Goal: Task Accomplishment & Management: Use online tool/utility

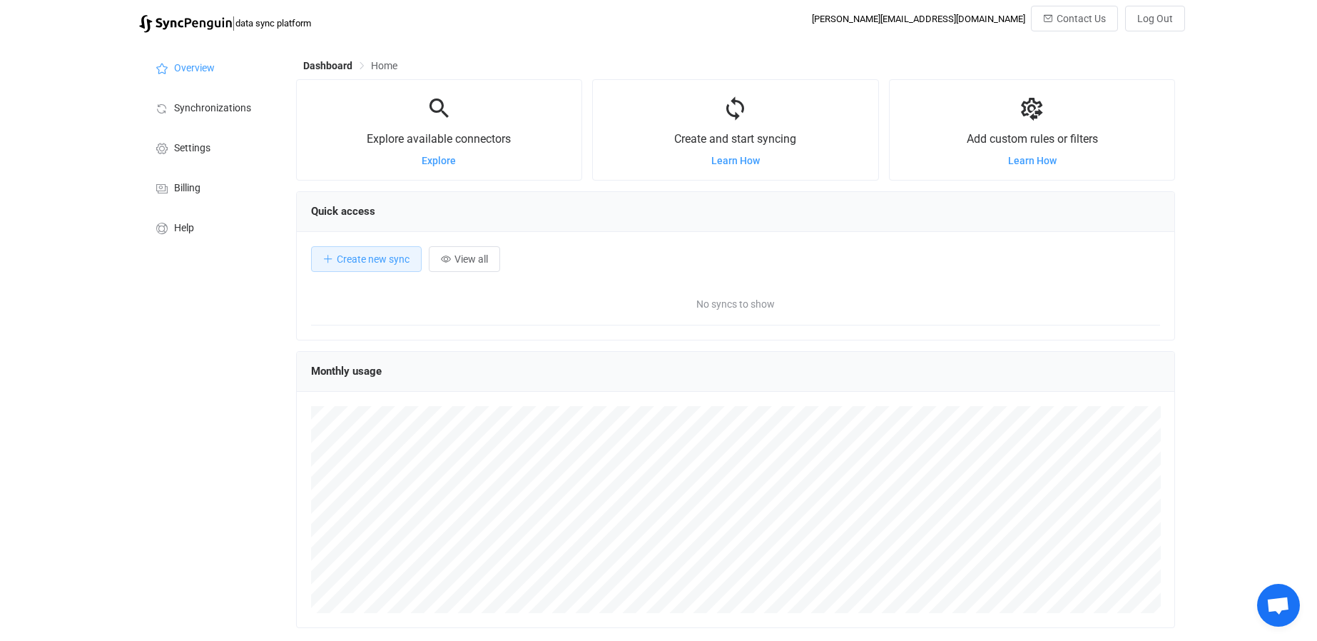
scroll to position [277, 879]
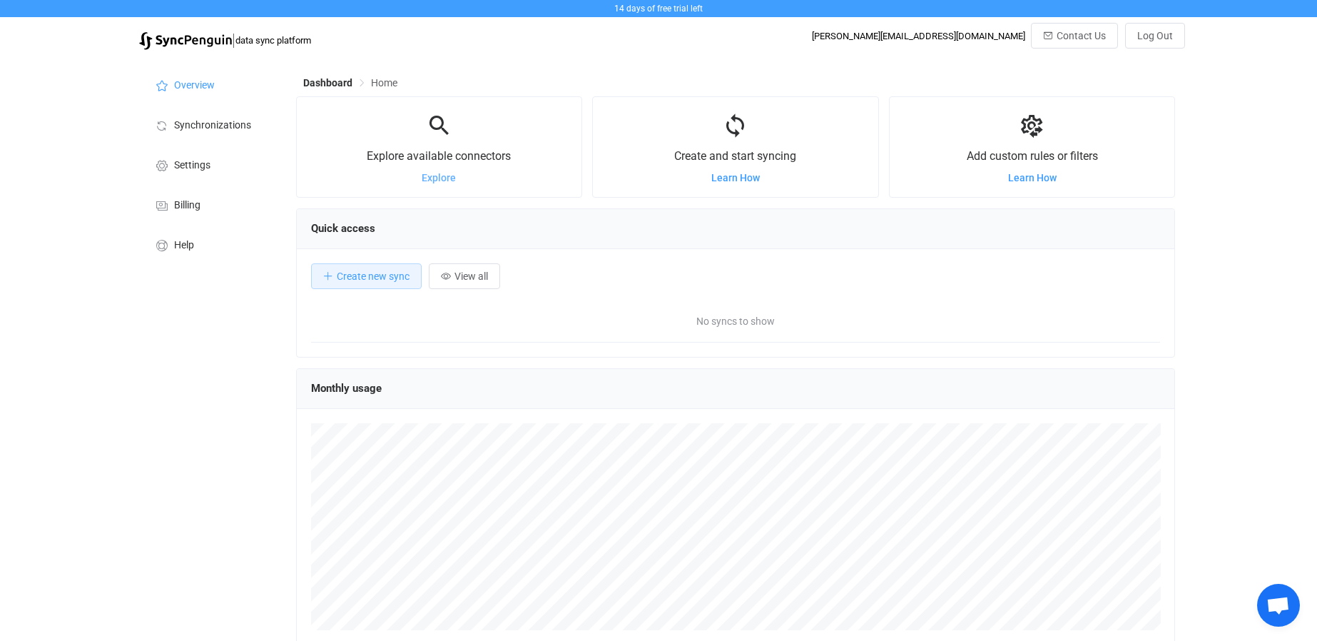
click at [435, 175] on span "Explore" at bounding box center [439, 177] width 34 height 11
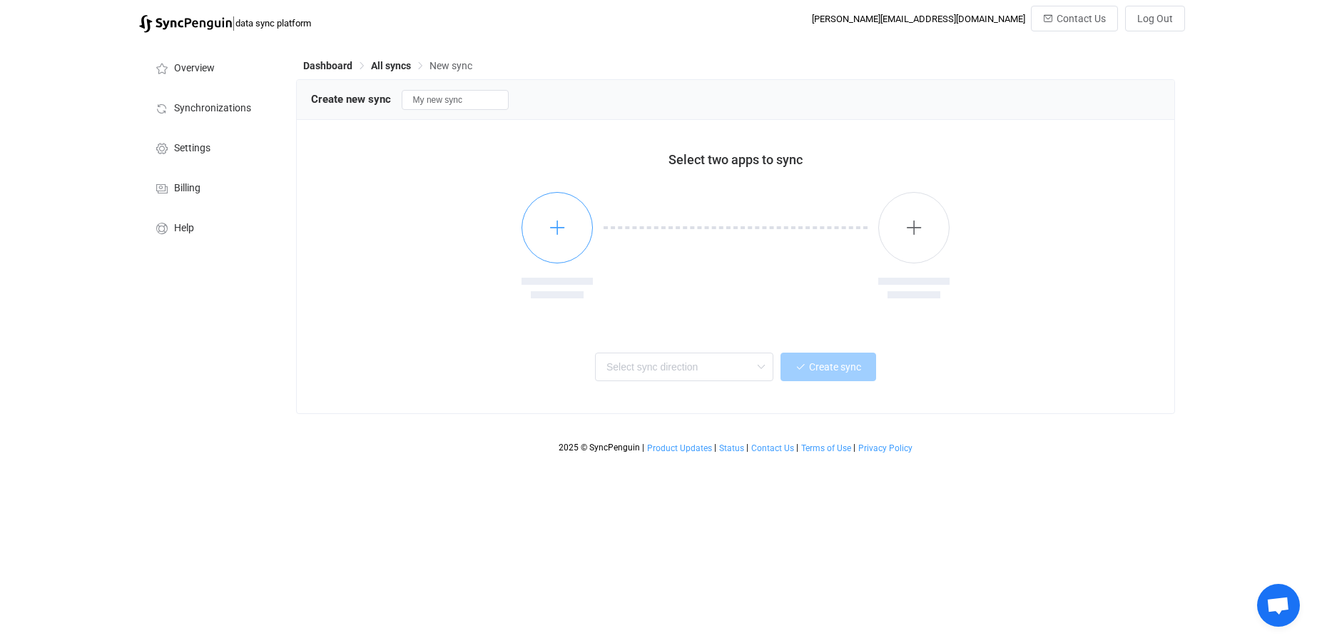
click at [563, 233] on icon "button" at bounding box center [558, 227] width 18 height 18
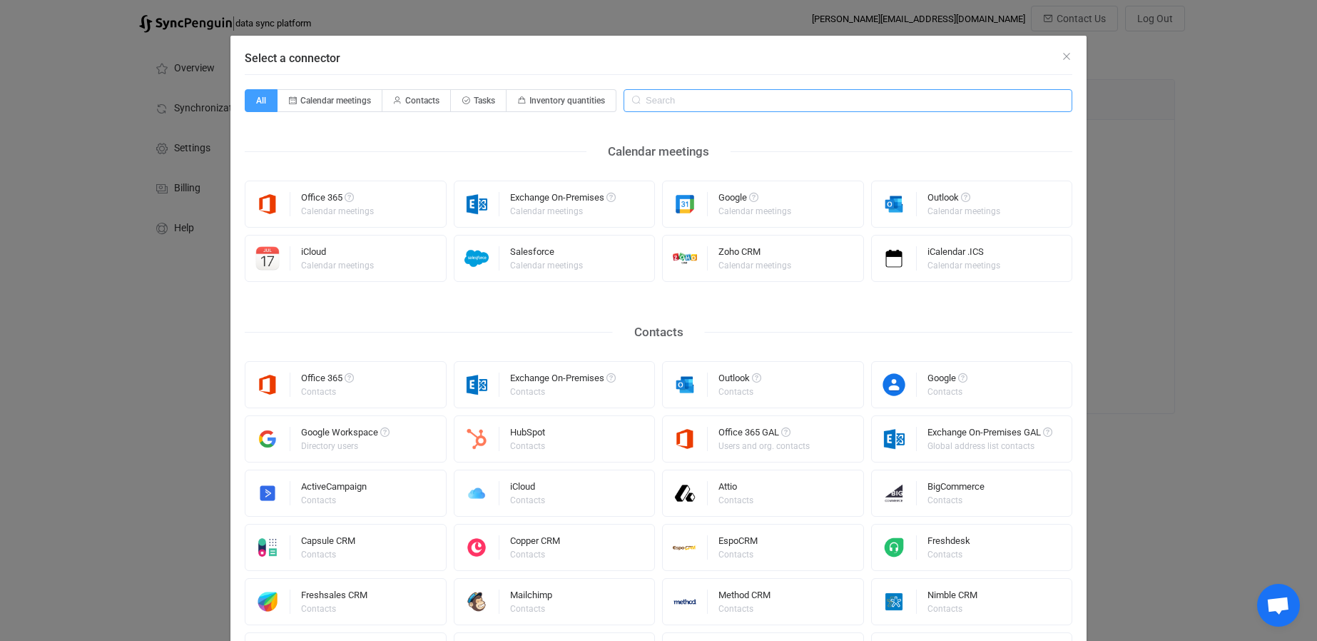
click at [688, 98] on input "Select a connector" at bounding box center [847, 100] width 449 height 23
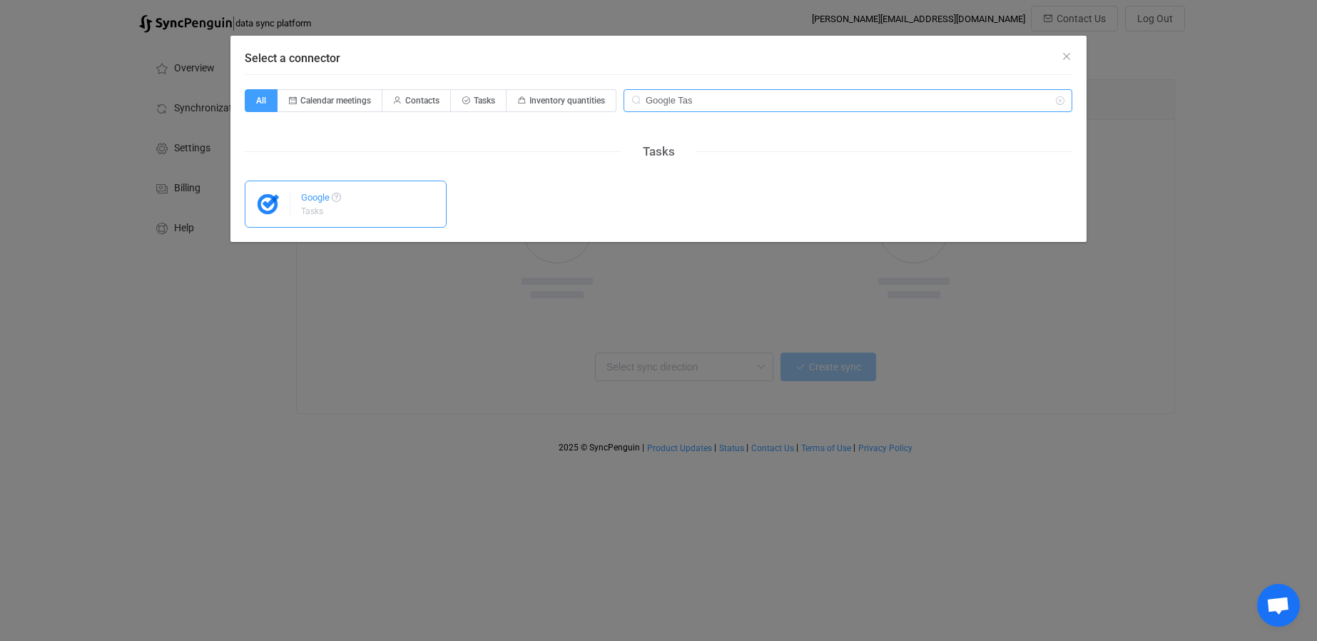
type input "Google Tas"
click at [311, 205] on div "Google" at bounding box center [321, 200] width 40 height 14
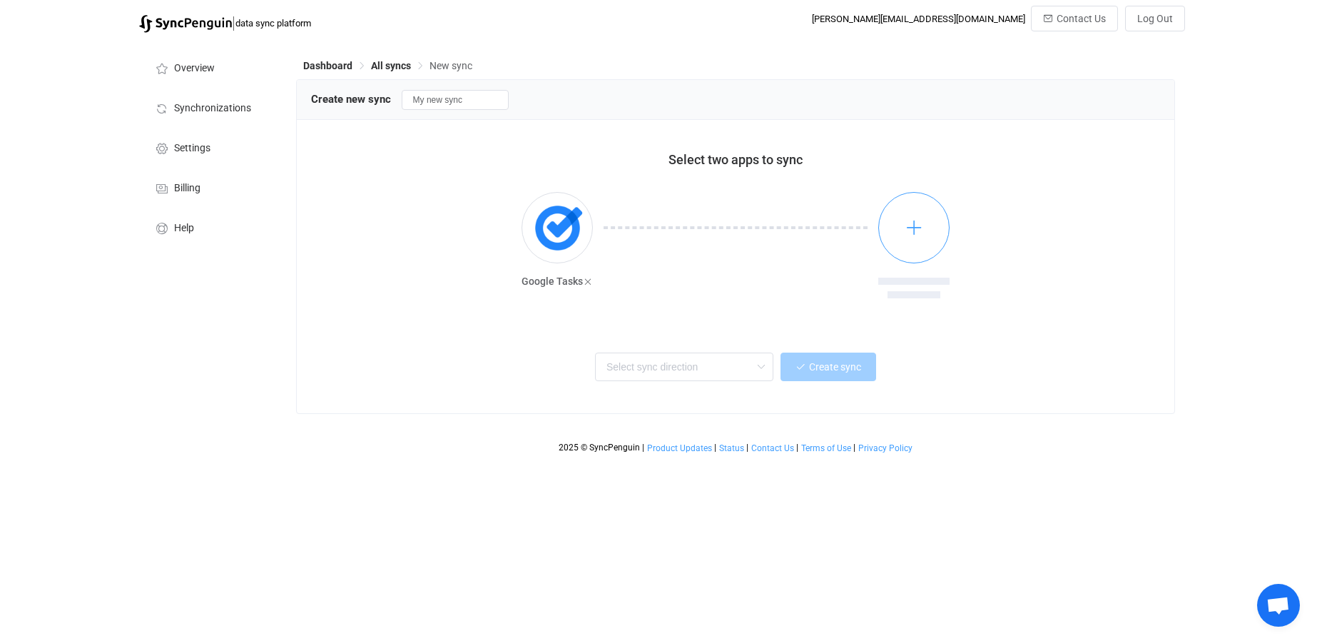
click at [919, 219] on button "button" at bounding box center [913, 227] width 71 height 71
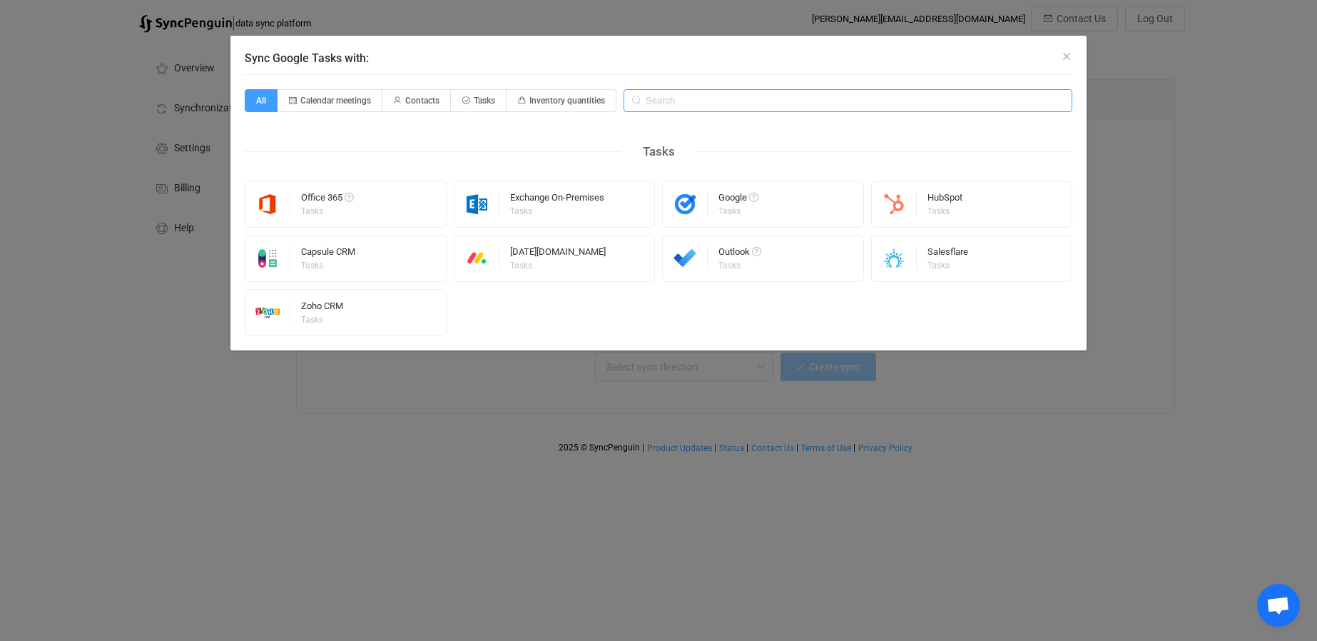
click at [703, 101] on input "Sync Google Tasks with:" at bounding box center [847, 100] width 449 height 23
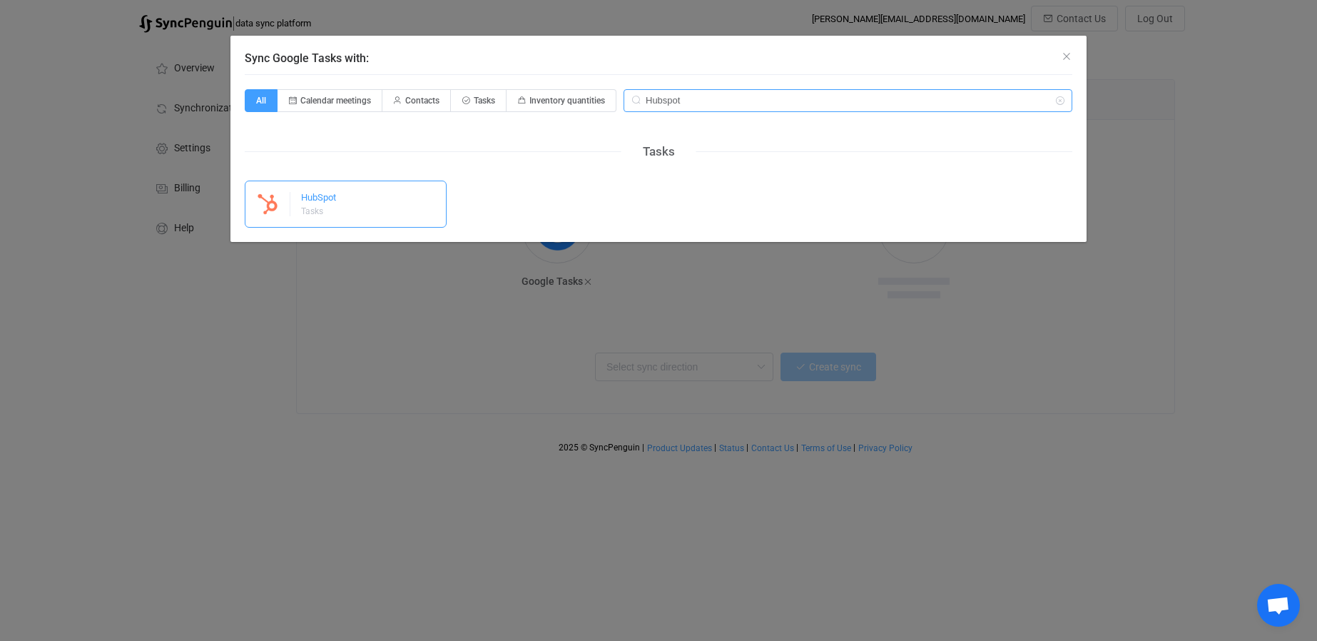
type input "Hubspot"
click at [309, 193] on div "HubSpot" at bounding box center [318, 200] width 35 height 14
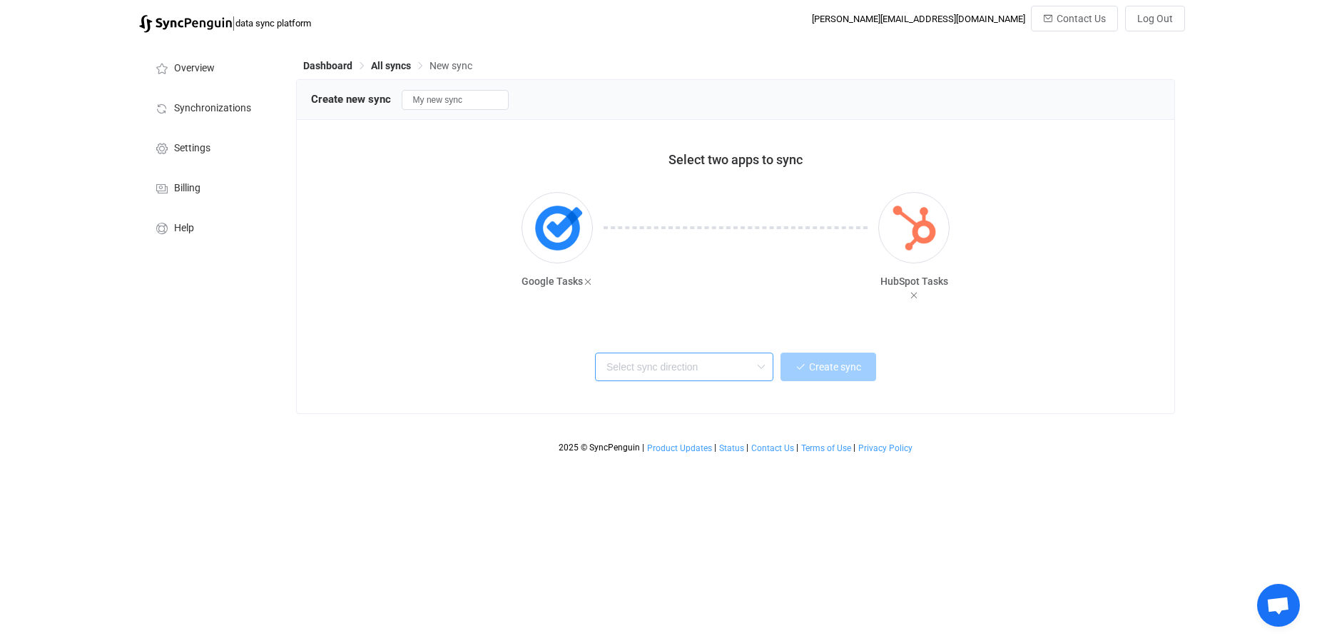
click at [695, 364] on input "text" at bounding box center [684, 366] width 178 height 29
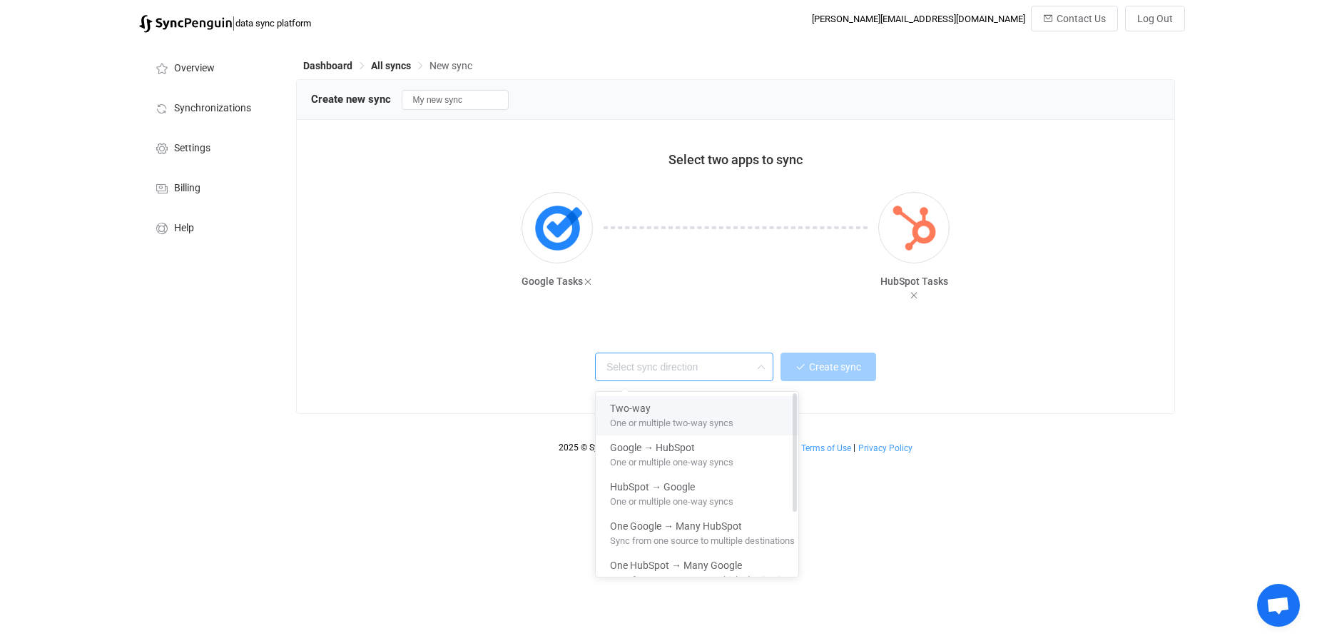
click at [646, 411] on span "Two-way" at bounding box center [630, 405] width 41 height 16
type input "Two-way"
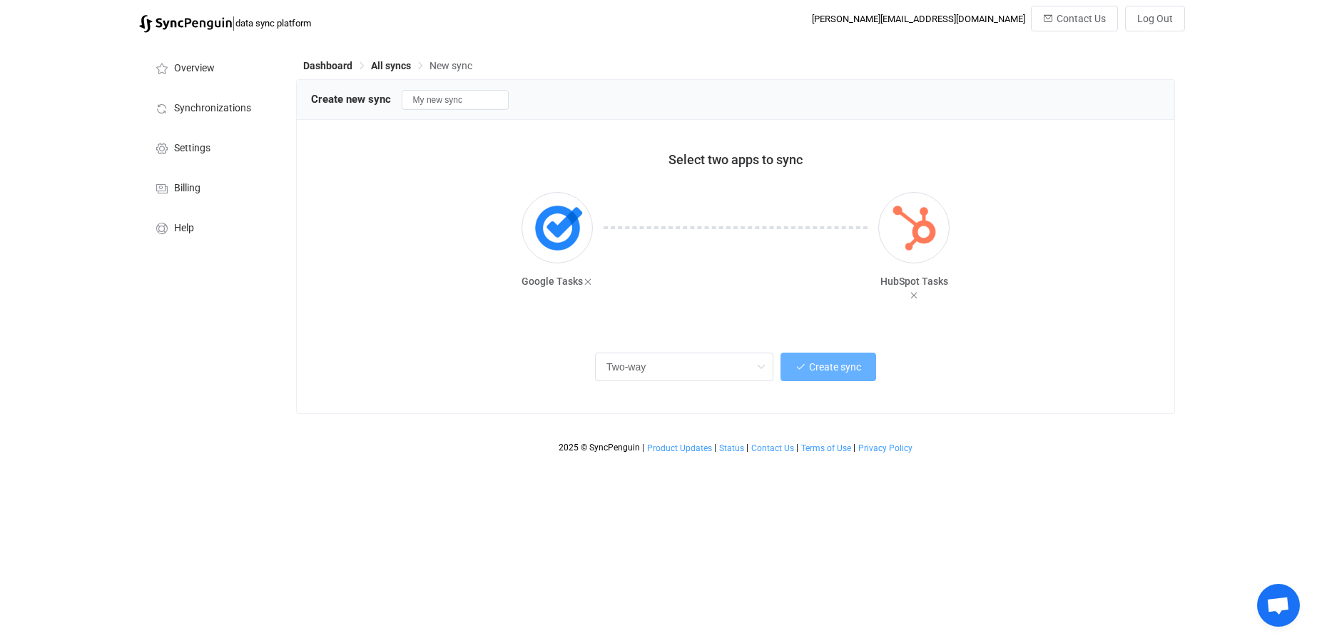
click at [820, 368] on span "Create sync" at bounding box center [835, 366] width 52 height 11
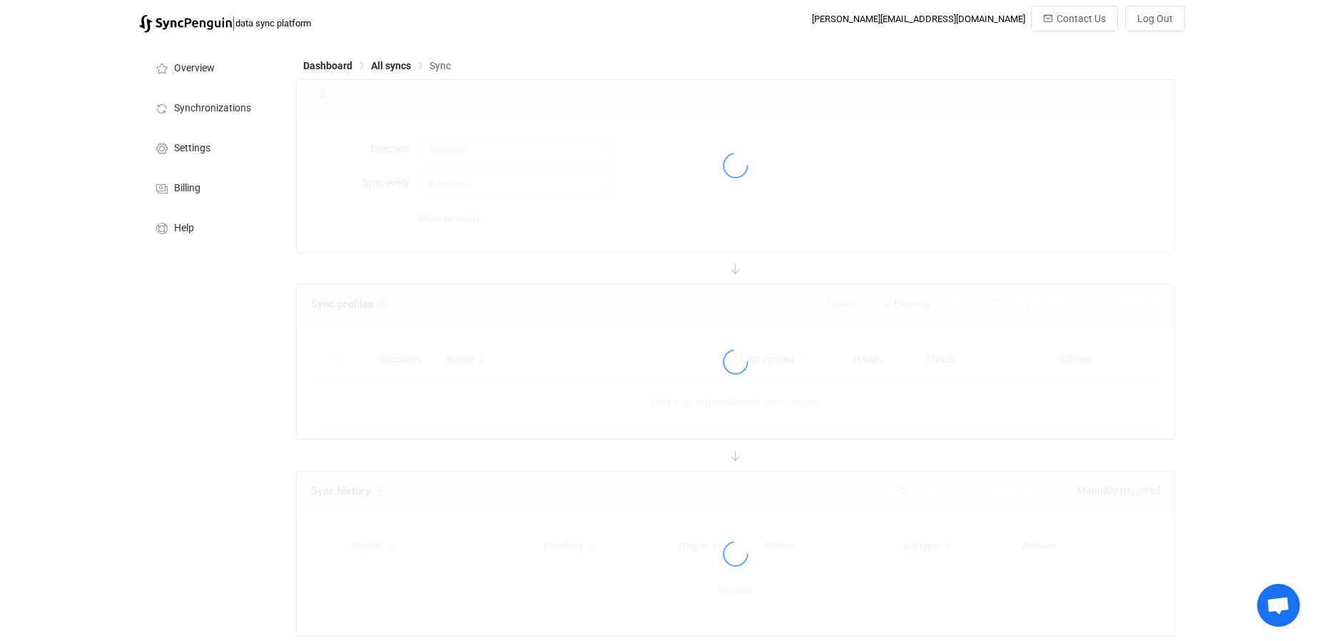
type input "10 minutes"
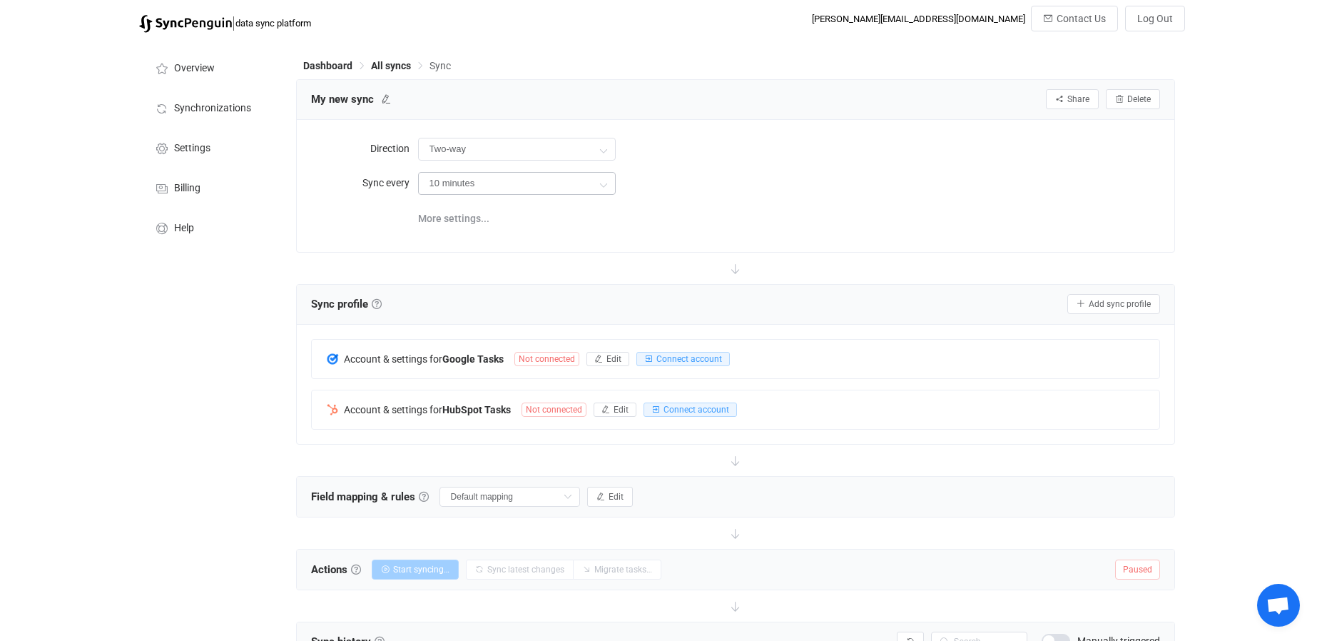
click at [604, 180] on icon at bounding box center [603, 184] width 18 height 29
click at [464, 218] on span "10 minutes" at bounding box center [458, 222] width 51 height 11
click at [663, 357] on span "Connect account" at bounding box center [689, 359] width 66 height 10
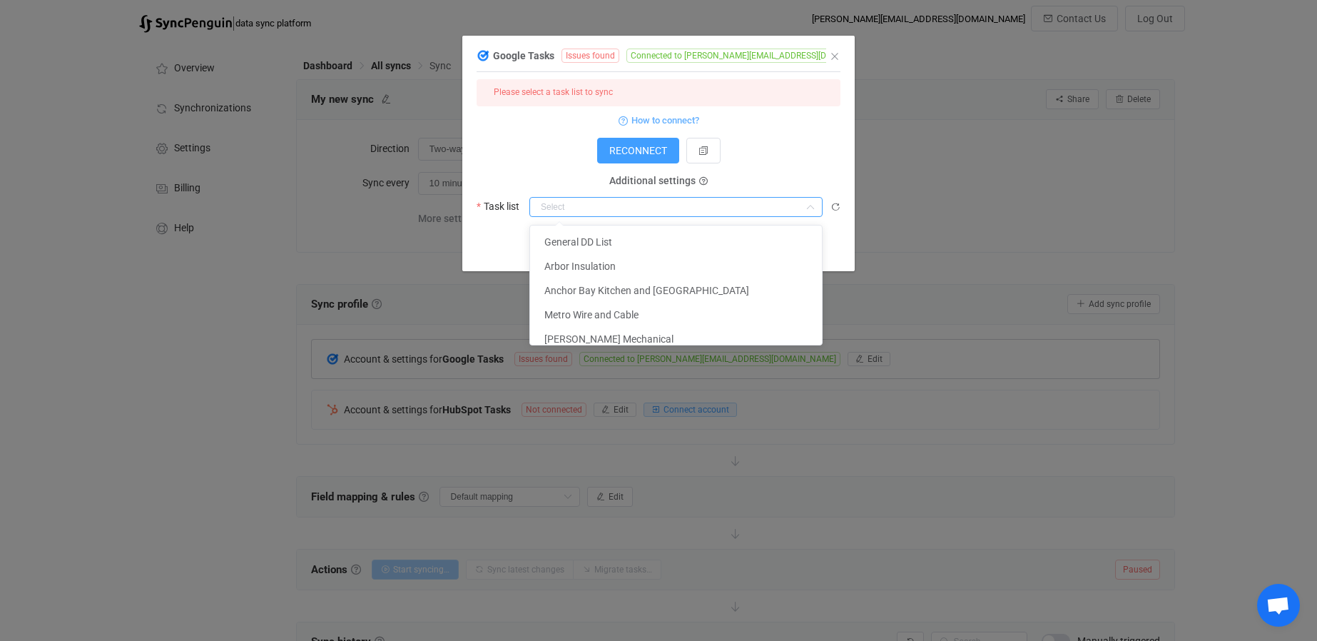
click at [571, 206] on input "dialog" at bounding box center [675, 207] width 293 height 20
click at [577, 240] on span "General DD List" at bounding box center [578, 241] width 68 height 11
type input "General DD List"
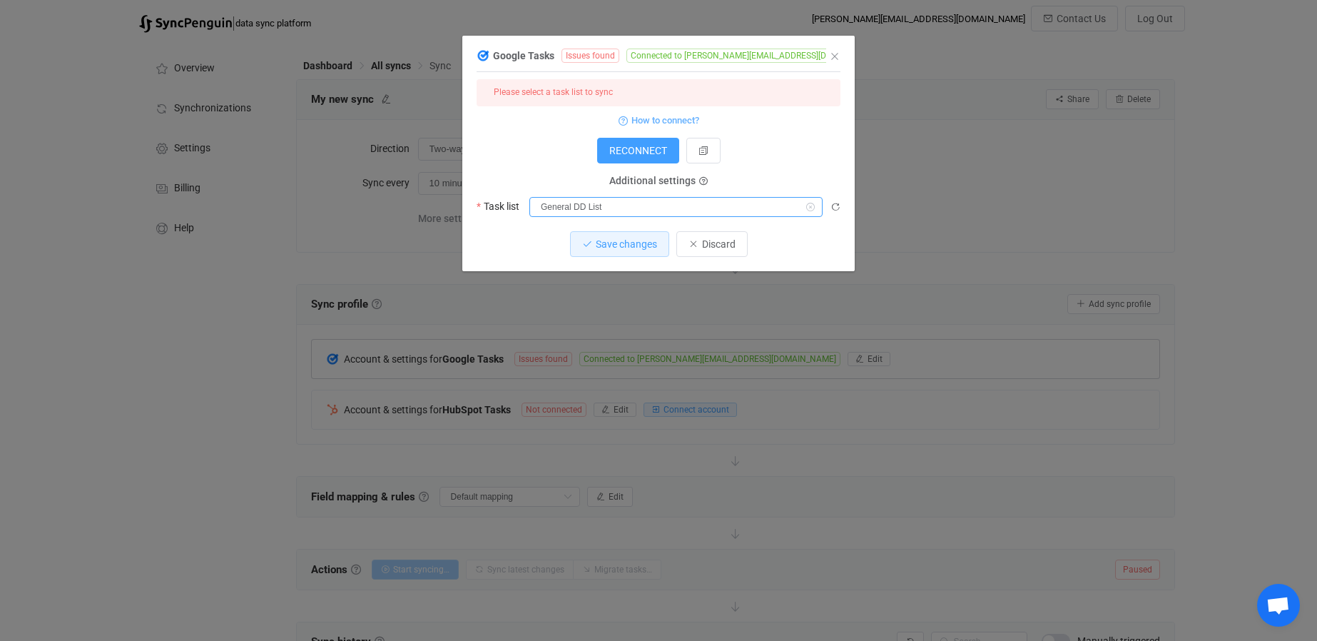
click at [546, 206] on input "General DD List" at bounding box center [675, 207] width 293 height 20
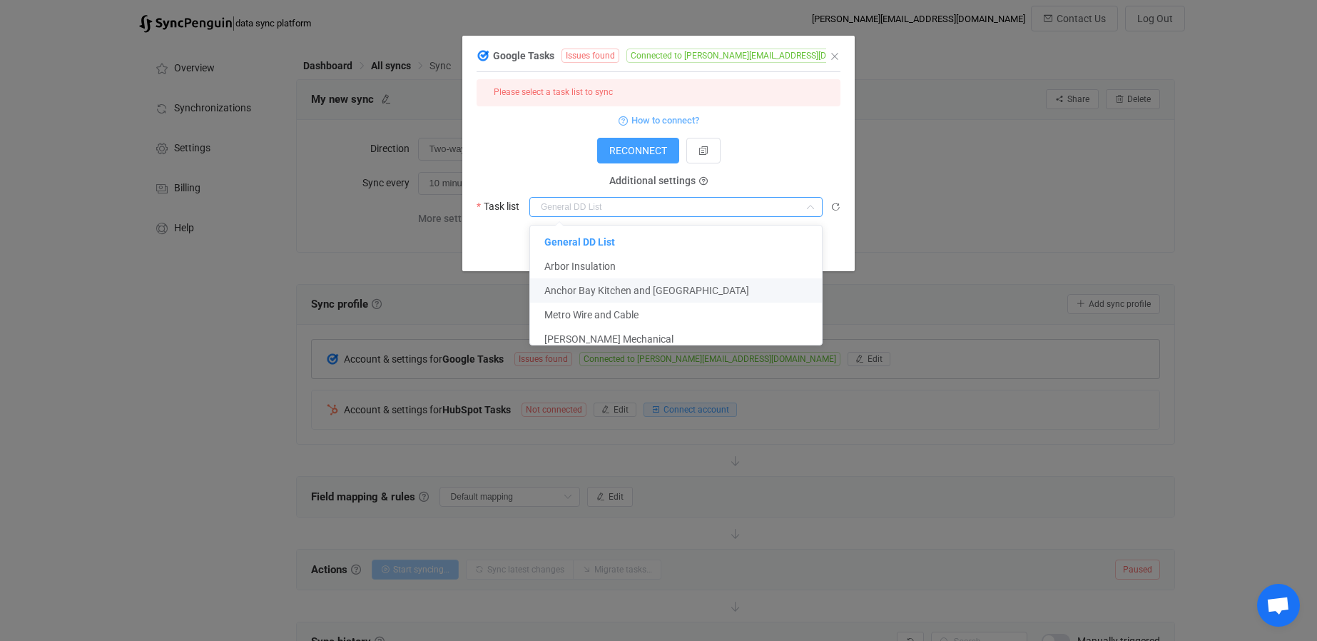
click at [562, 287] on span "Anchor Bay Kitchen and Bath" at bounding box center [646, 290] width 205 height 11
type input "Anchor Bay Kitchen and Bath"
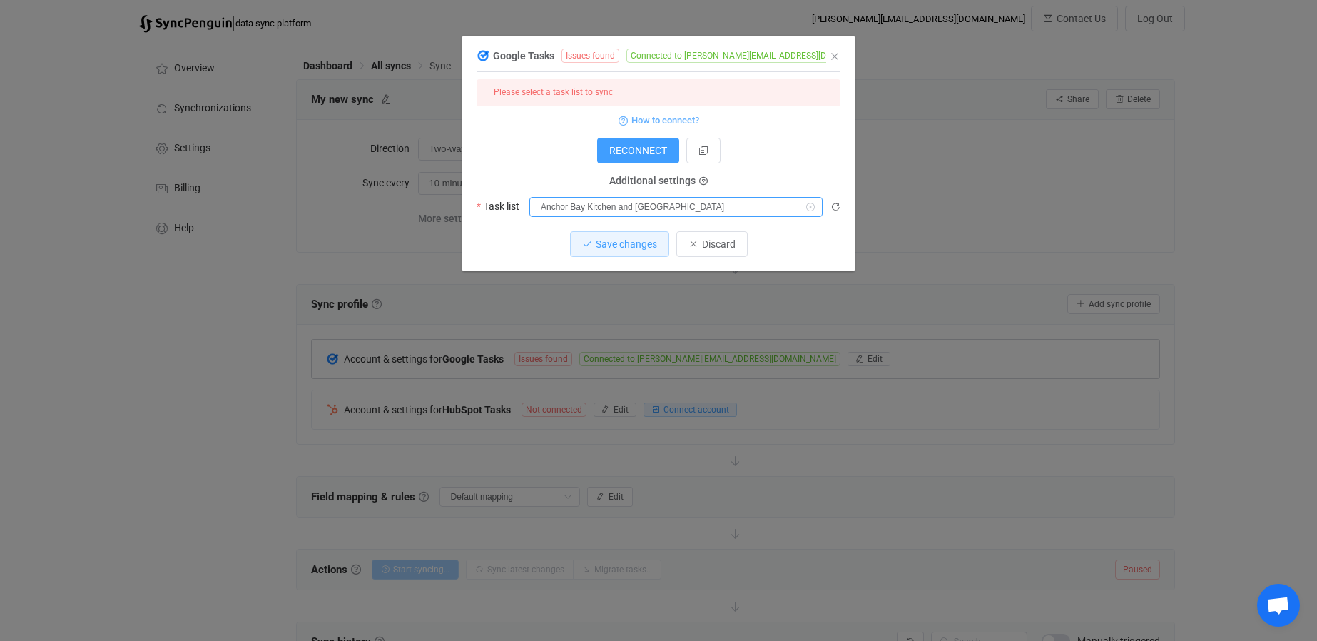
click at [613, 208] on input "Anchor Bay Kitchen and Bath" at bounding box center [675, 207] width 293 height 20
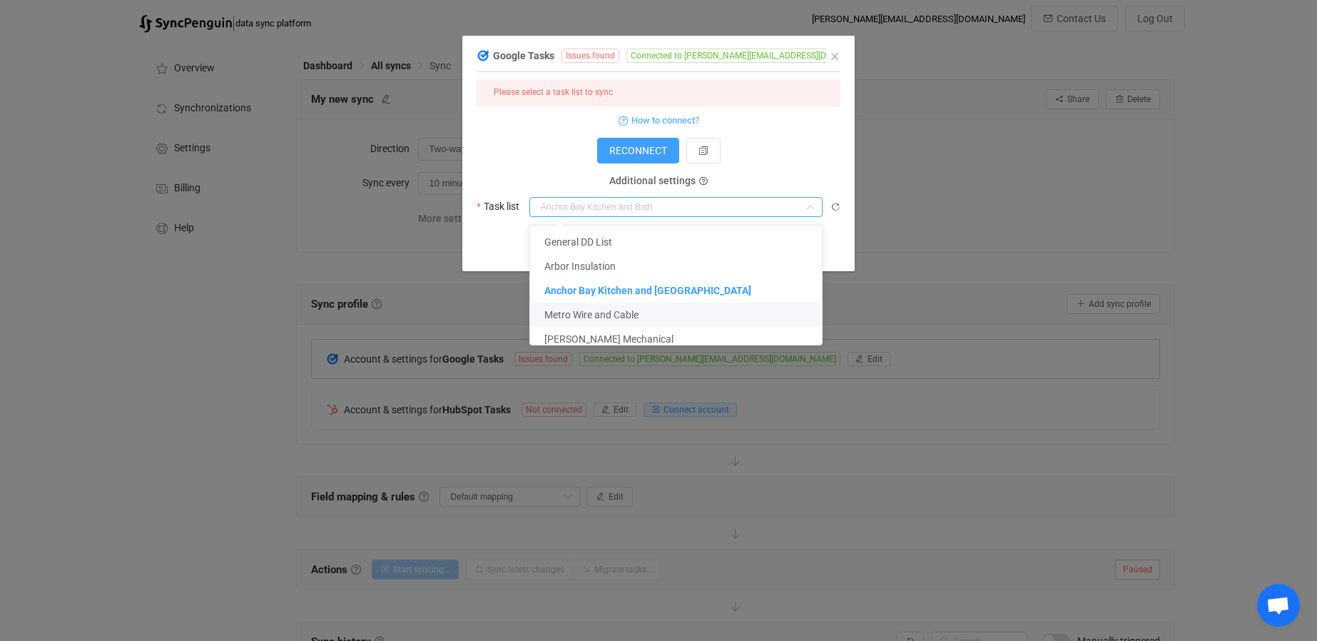
click at [576, 312] on span "Metro Wire and Cable" at bounding box center [591, 314] width 94 height 11
type input "Metro Wire and Cable"
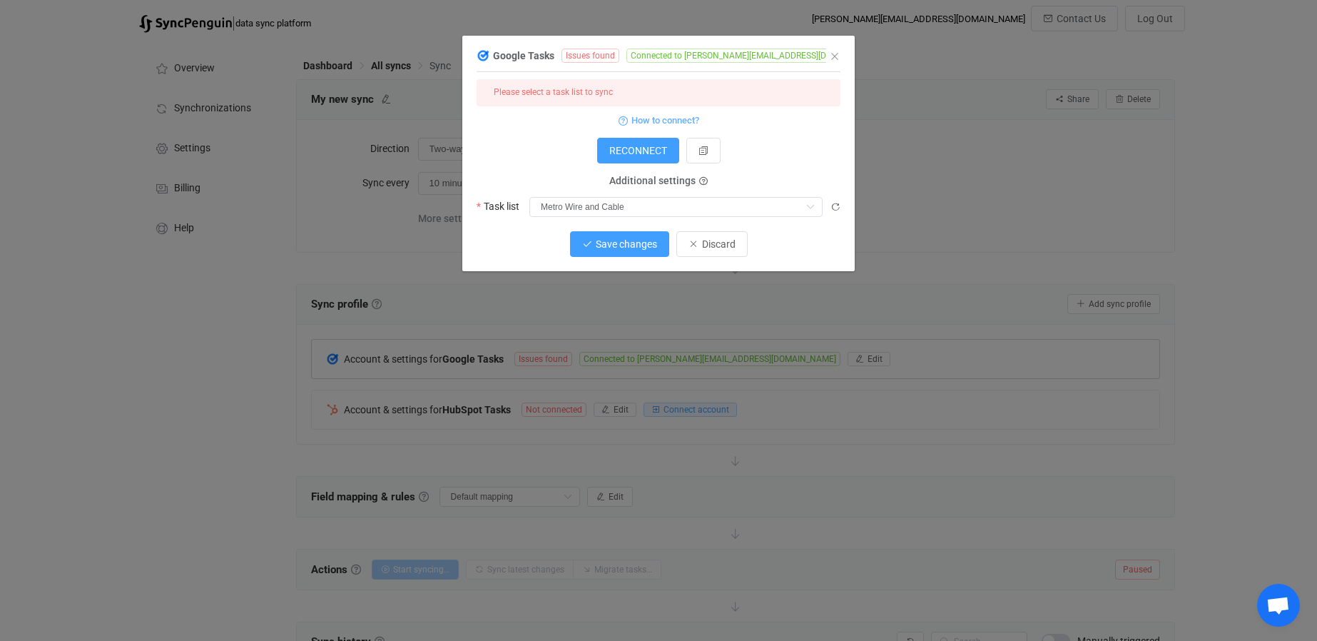
click at [622, 241] on span "Save changes" at bounding box center [626, 243] width 61 height 11
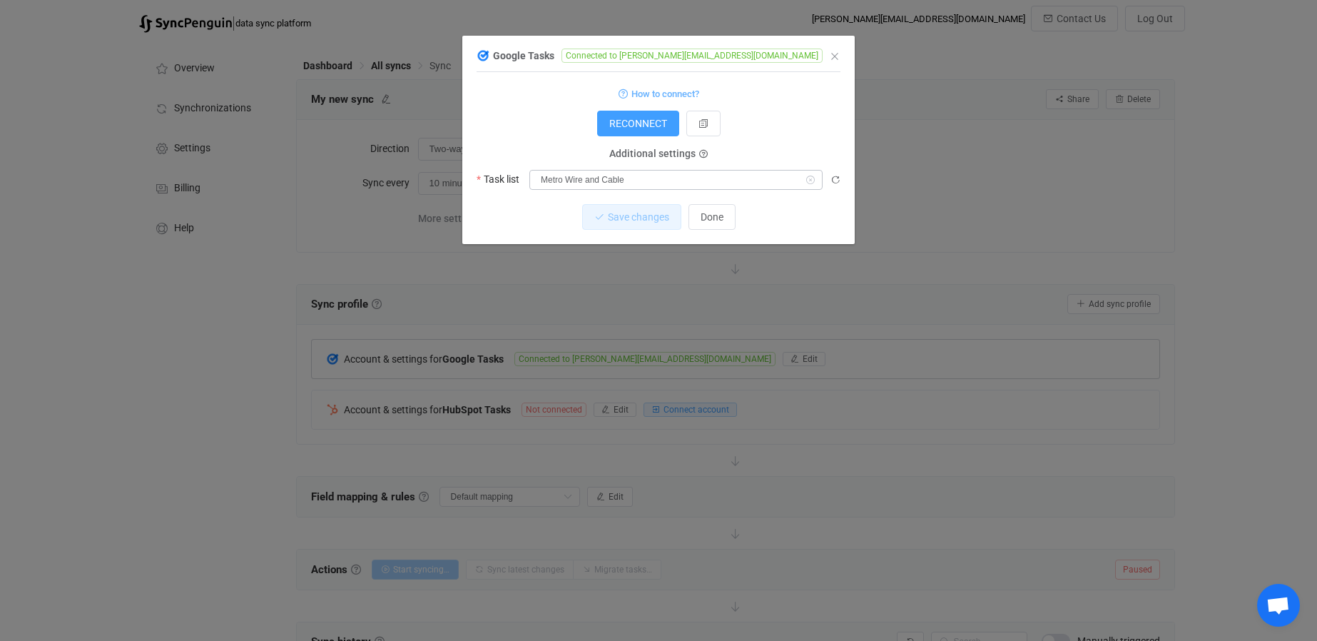
click at [813, 178] on icon "dialog" at bounding box center [810, 180] width 18 height 20
click at [805, 177] on icon "dialog" at bounding box center [810, 180] width 18 height 20
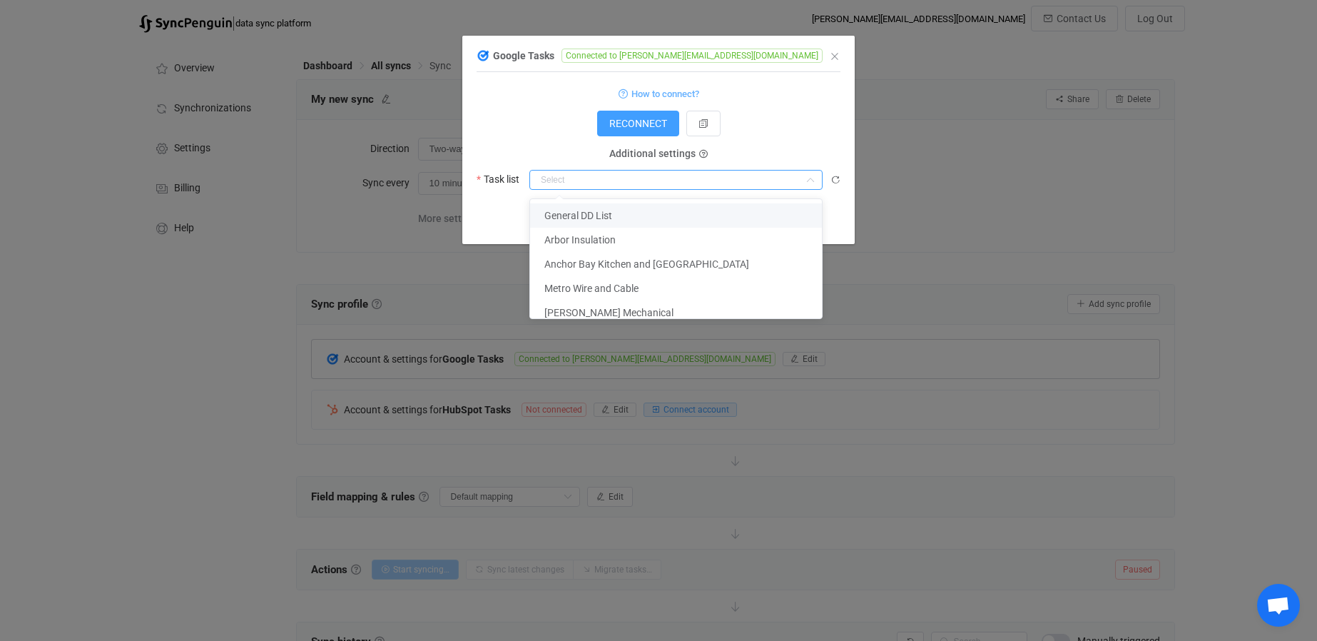
click at [576, 215] on span "General DD List" at bounding box center [578, 215] width 68 height 11
type input "General DD List"
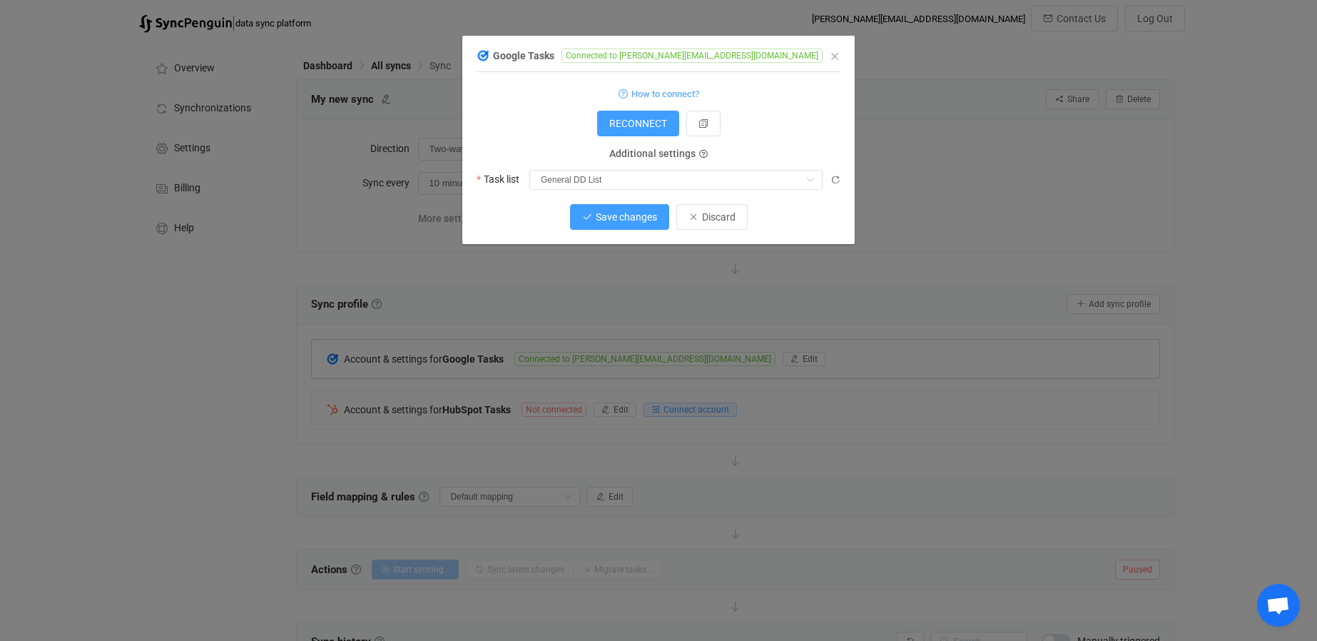
click at [622, 214] on span "Save changes" at bounding box center [626, 216] width 61 height 11
click at [718, 215] on span "Done" at bounding box center [711, 216] width 23 height 11
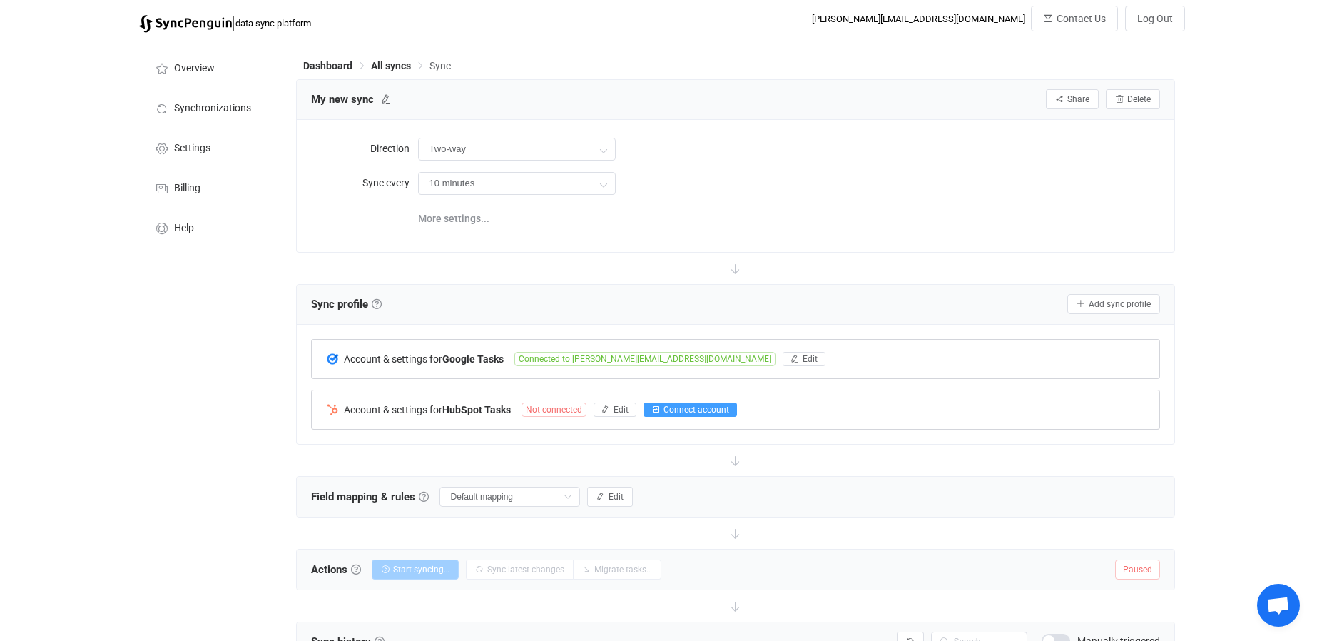
click at [670, 409] on span "Connect account" at bounding box center [696, 409] width 66 height 10
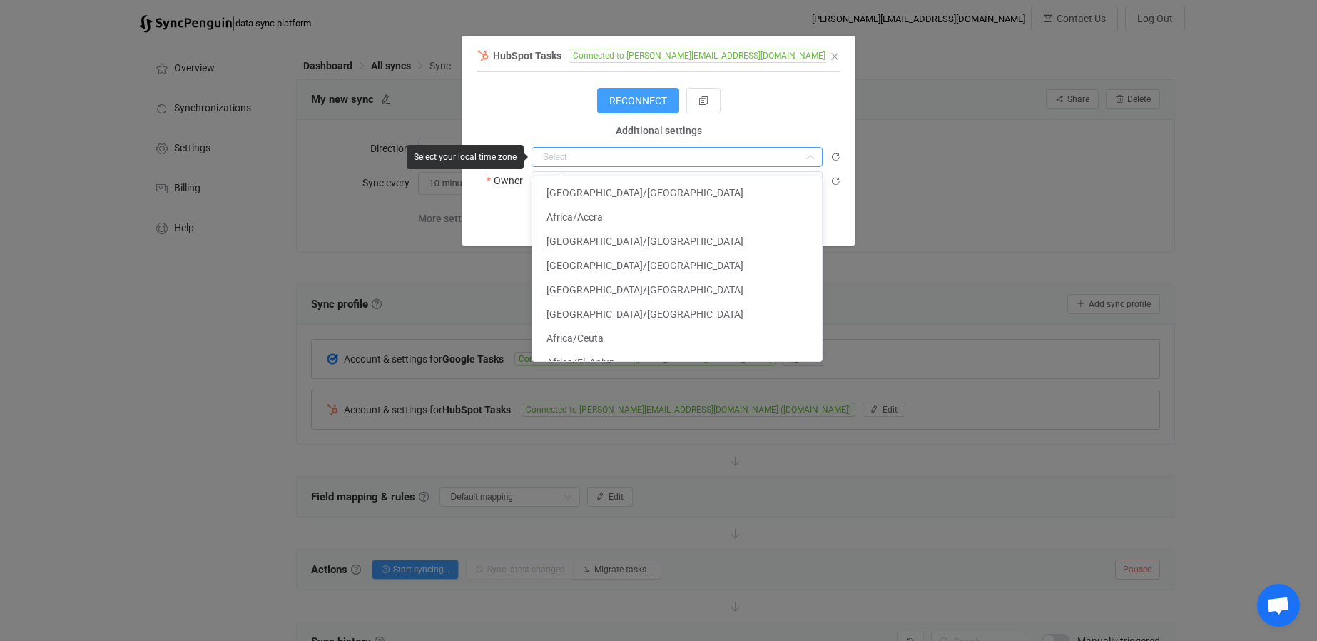
click at [568, 157] on input "dialog" at bounding box center [676, 157] width 291 height 20
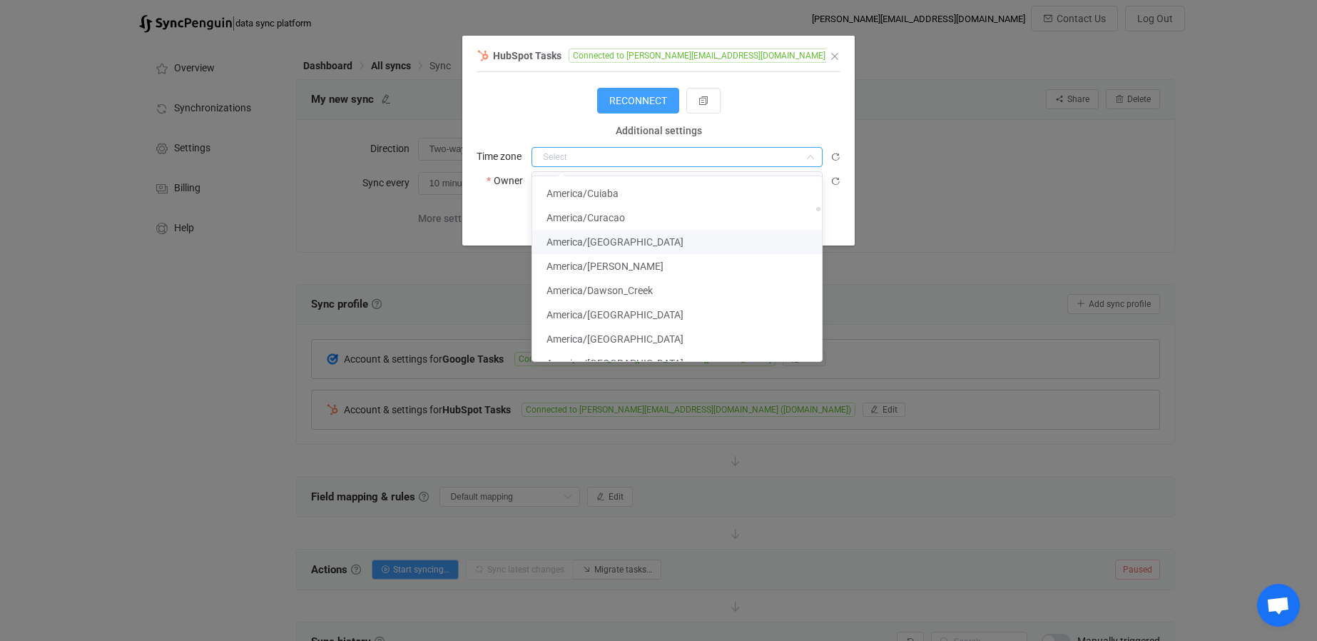
scroll to position [1355, 0]
click at [572, 315] on span "America/Detroit" at bounding box center [614, 316] width 137 height 11
type input "America/Detroit"
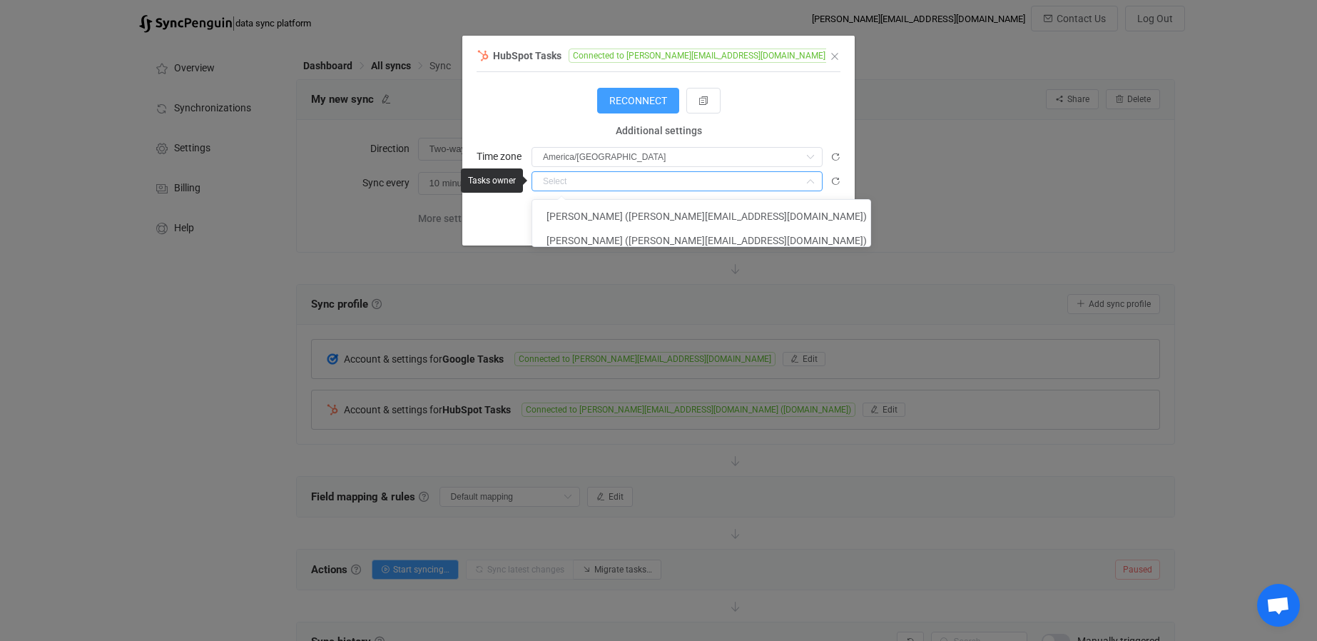
click at [551, 178] on input "dialog" at bounding box center [676, 181] width 291 height 20
click at [551, 241] on span "Barb Rogers (barb@hiredigitaldesk.com)" at bounding box center [706, 240] width 320 height 11
type input "Barb Rogers (barb@hiredigitaldesk.com)"
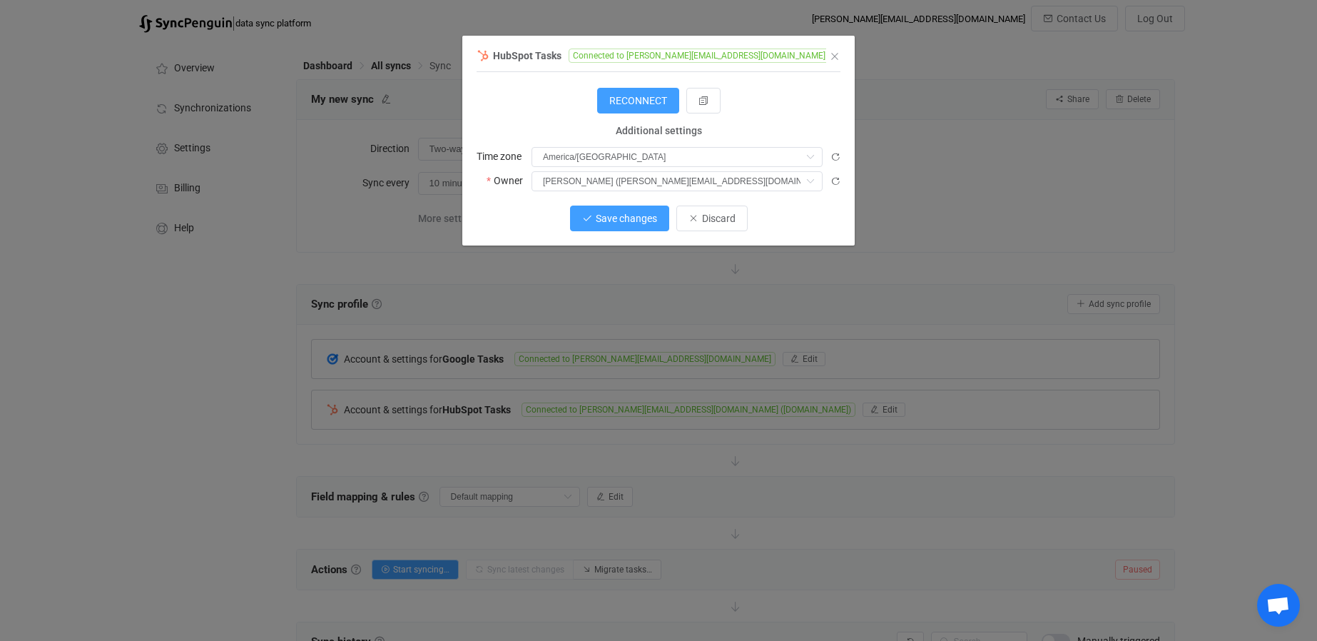
click at [626, 220] on span "Save changes" at bounding box center [626, 218] width 61 height 11
click at [715, 220] on span "Done" at bounding box center [711, 218] width 23 height 11
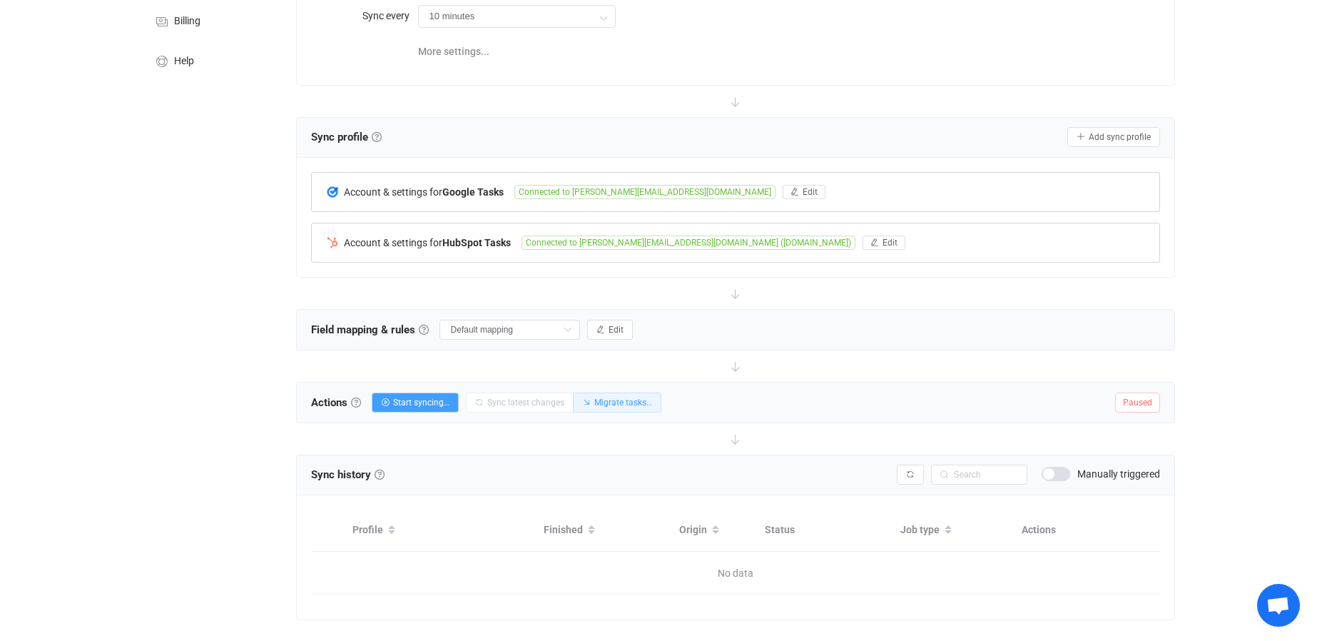
scroll to position [190, 0]
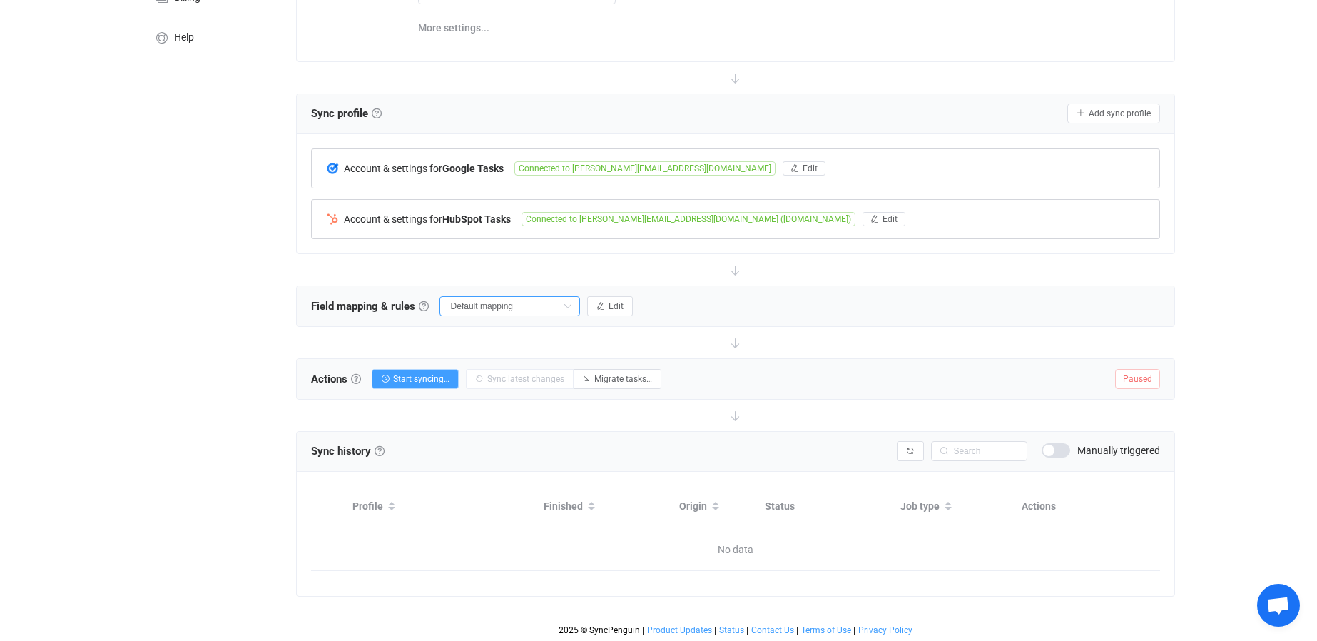
click at [519, 303] on input "Default mapping" at bounding box center [509, 306] width 141 height 20
click at [495, 362] on span "Default mapping" at bounding box center [495, 361] width 76 height 24
click at [604, 302] on icon "button" at bounding box center [600, 306] width 9 height 9
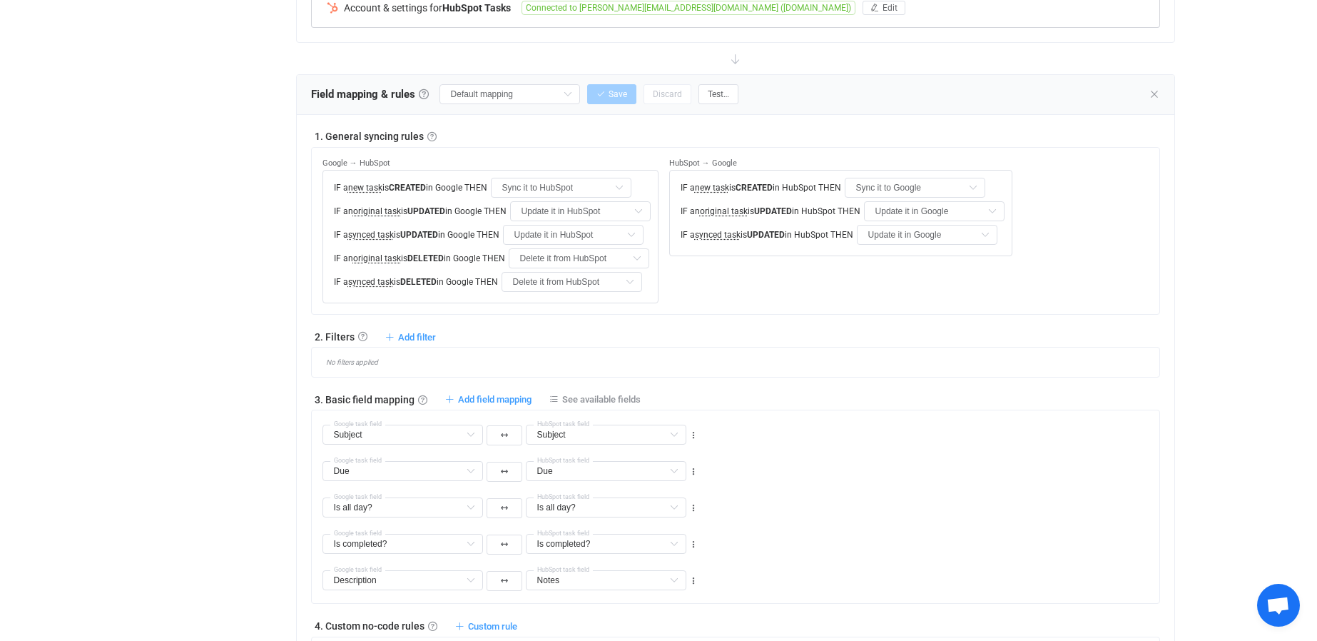
scroll to position [404, 0]
click at [347, 357] on div "No filters applied" at bounding box center [740, 359] width 837 height 8
click at [403, 332] on span "Add filter" at bounding box center [417, 334] width 38 height 11
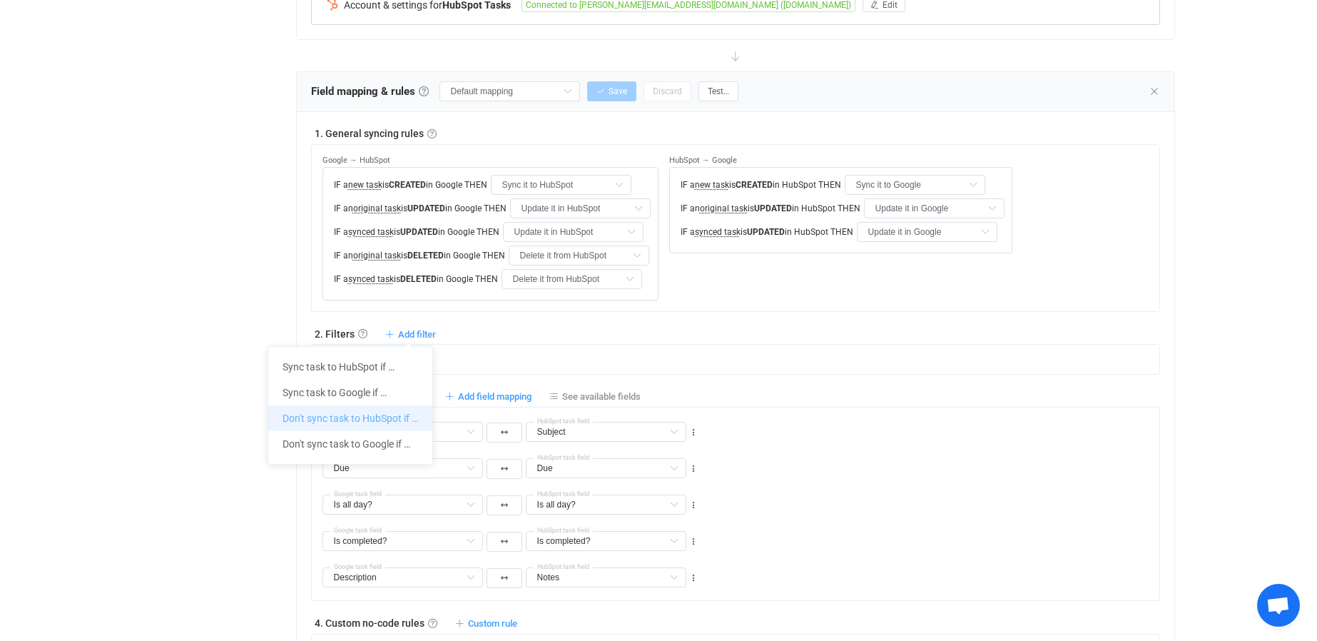
click at [362, 417] on li "Don't sync task to HubSpot if …" at bounding box center [350, 418] width 164 height 26
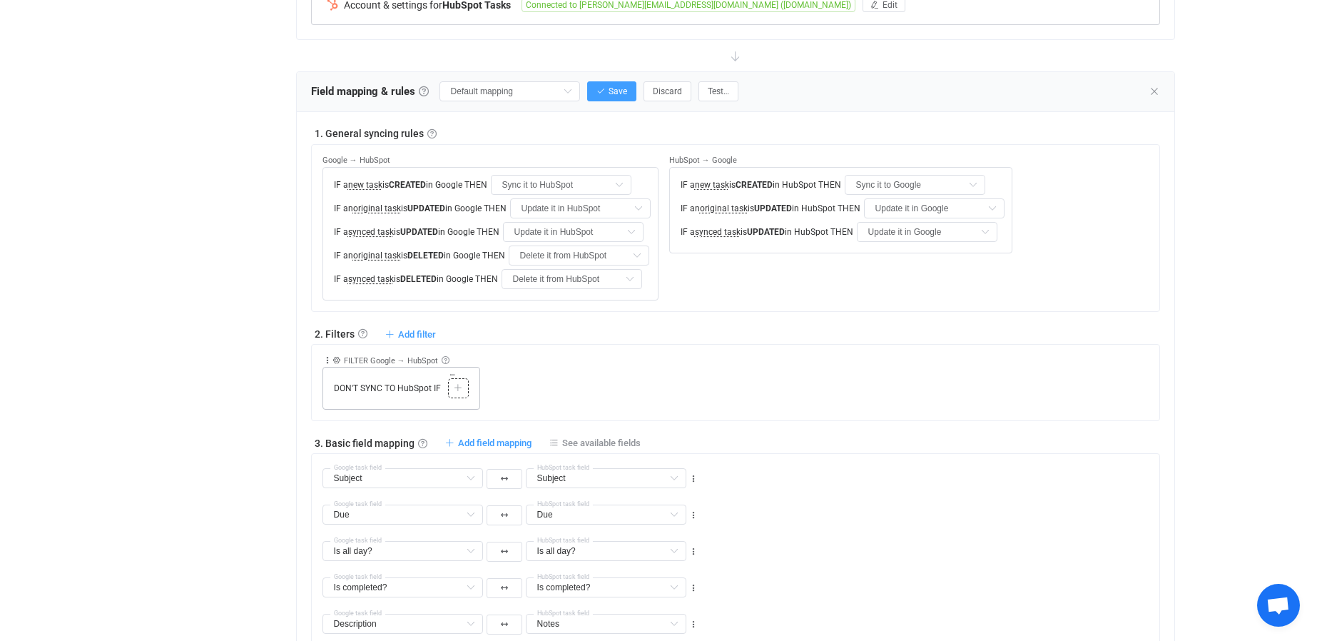
click at [455, 388] on icon at bounding box center [458, 388] width 9 height 9
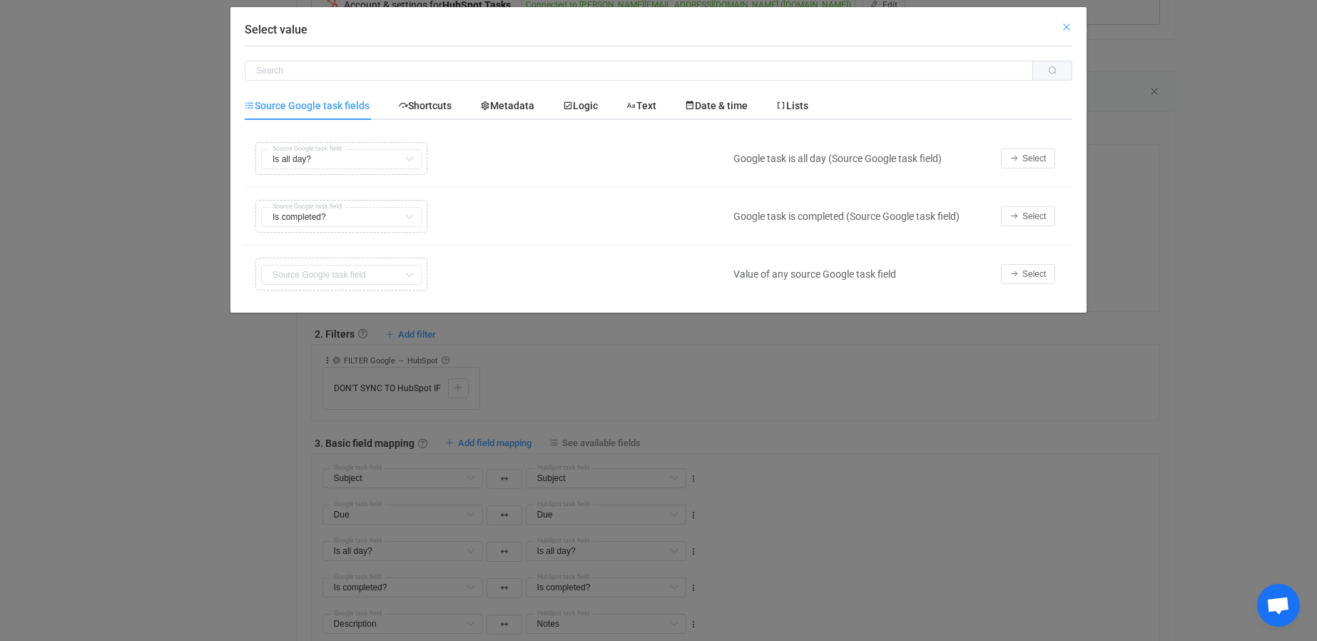
click at [1066, 22] on icon "Close" at bounding box center [1066, 26] width 11 height 11
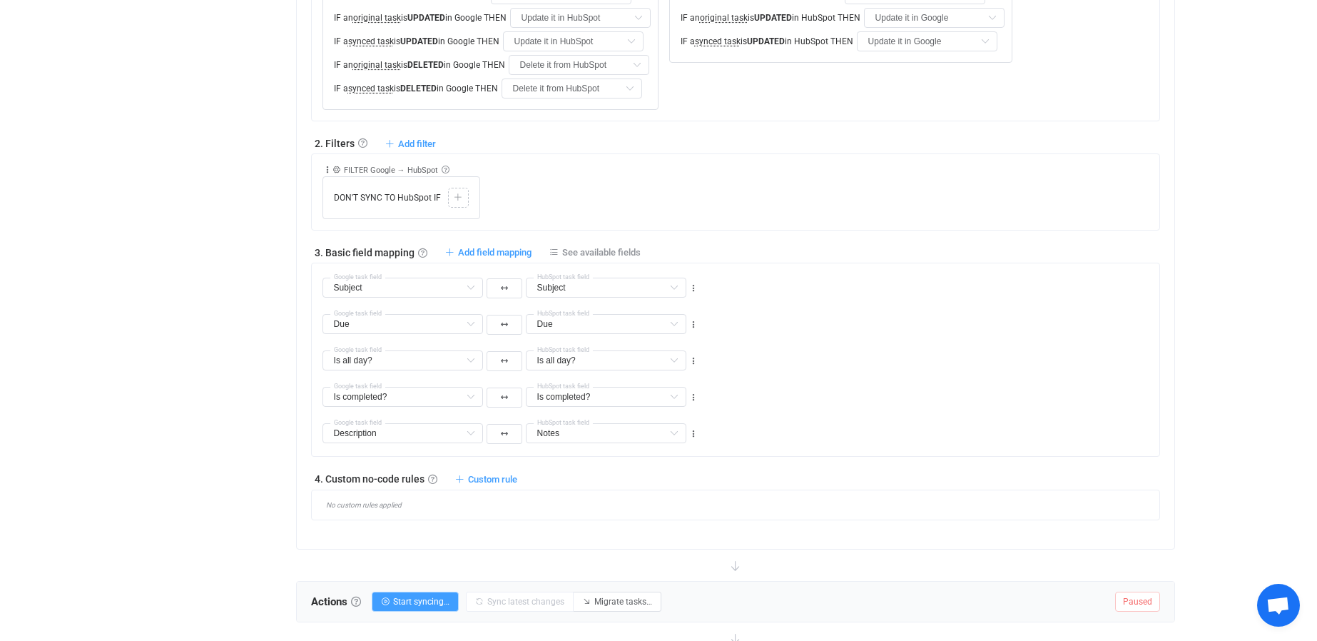
scroll to position [618, 0]
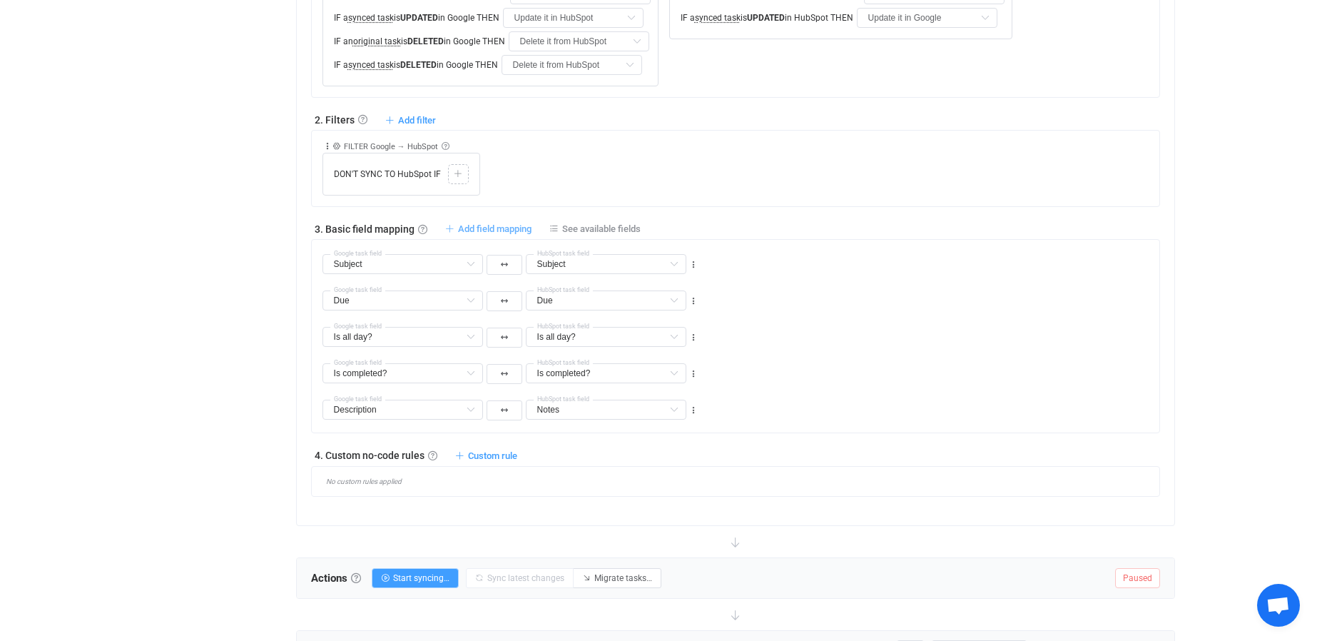
click at [490, 225] on span "Add field mapping" at bounding box center [494, 228] width 73 height 11
type input "Subject"
type input "Due"
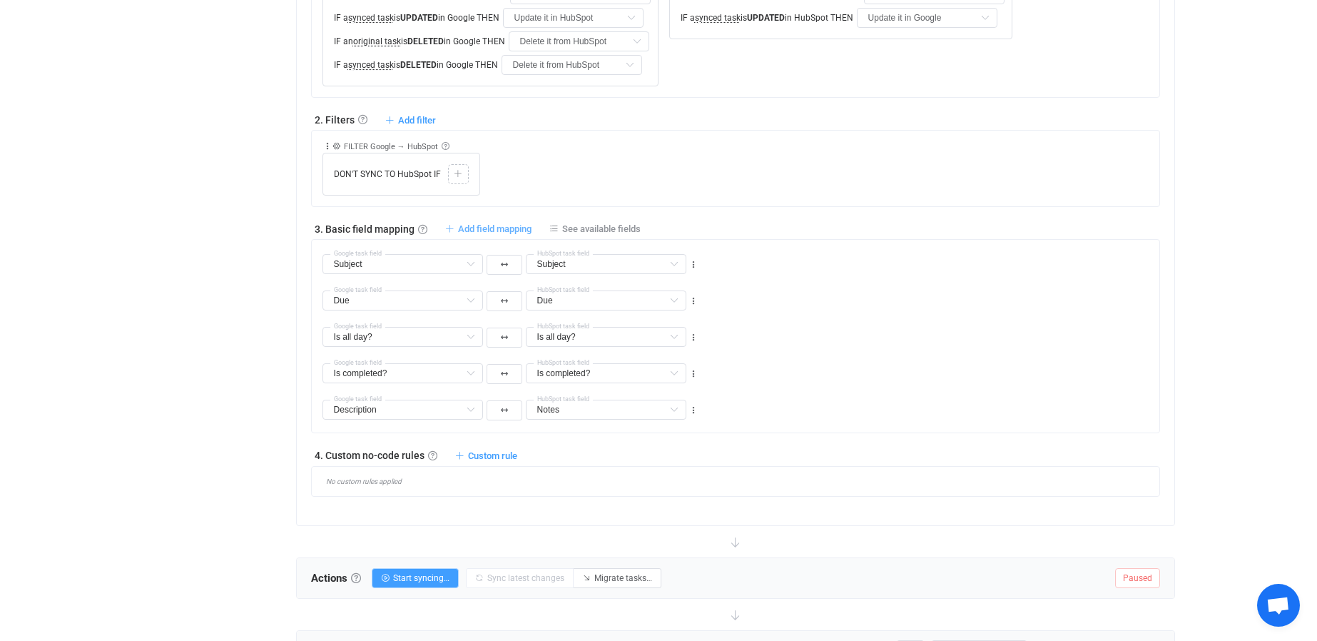
type input "Is all day?"
type input "Is completed?"
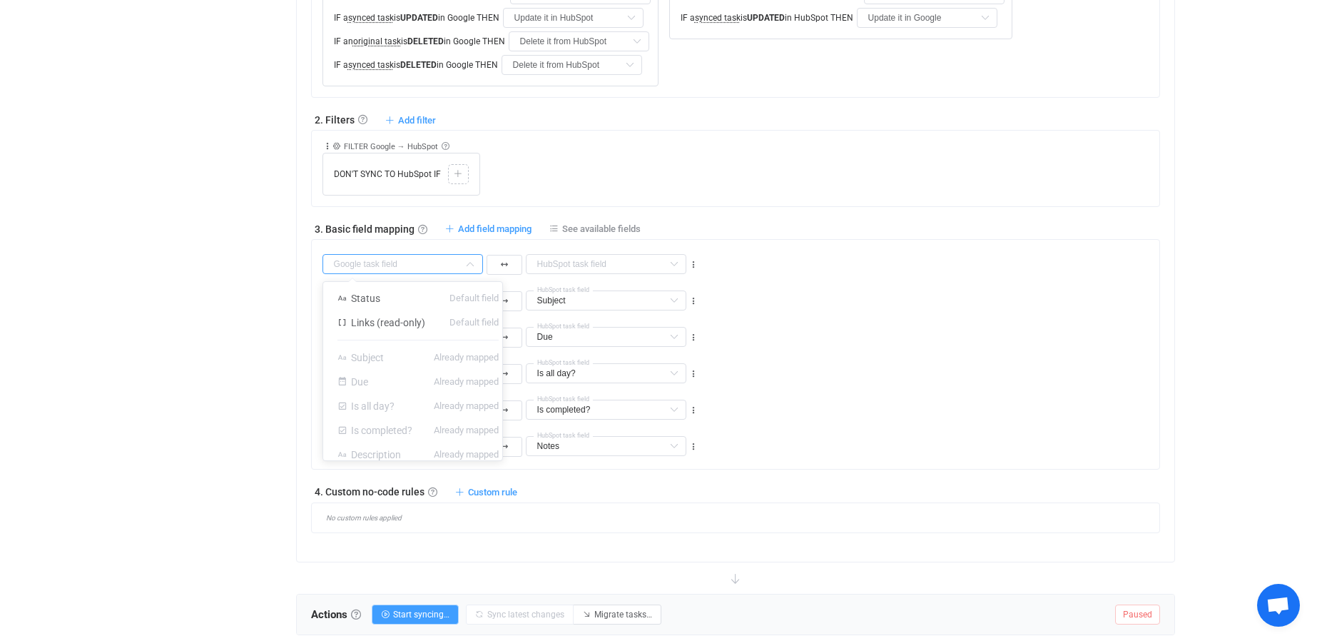
click at [397, 263] on input "text" at bounding box center [402, 264] width 160 height 20
click at [365, 295] on span "Status" at bounding box center [365, 297] width 29 height 11
type input "Status"
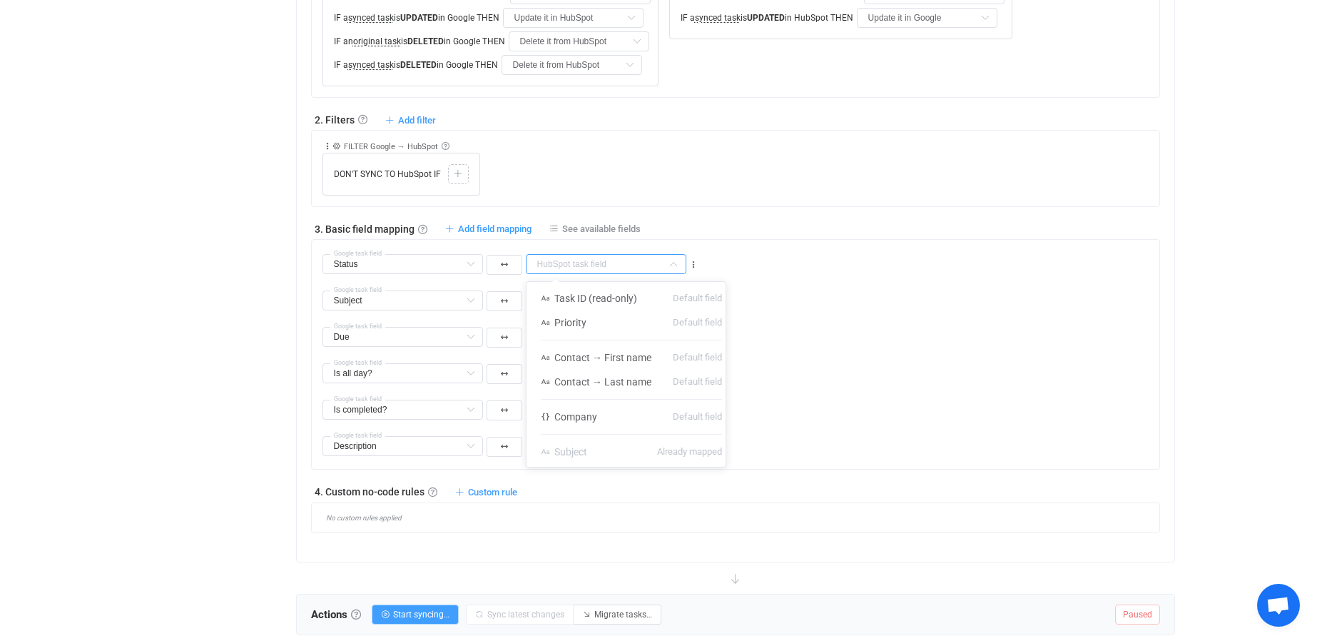
click at [549, 264] on input "text" at bounding box center [606, 264] width 160 height 20
click at [571, 415] on span "Company" at bounding box center [575, 416] width 43 height 11
type input "Company"
click at [418, 264] on input "text" at bounding box center [402, 264] width 160 height 20
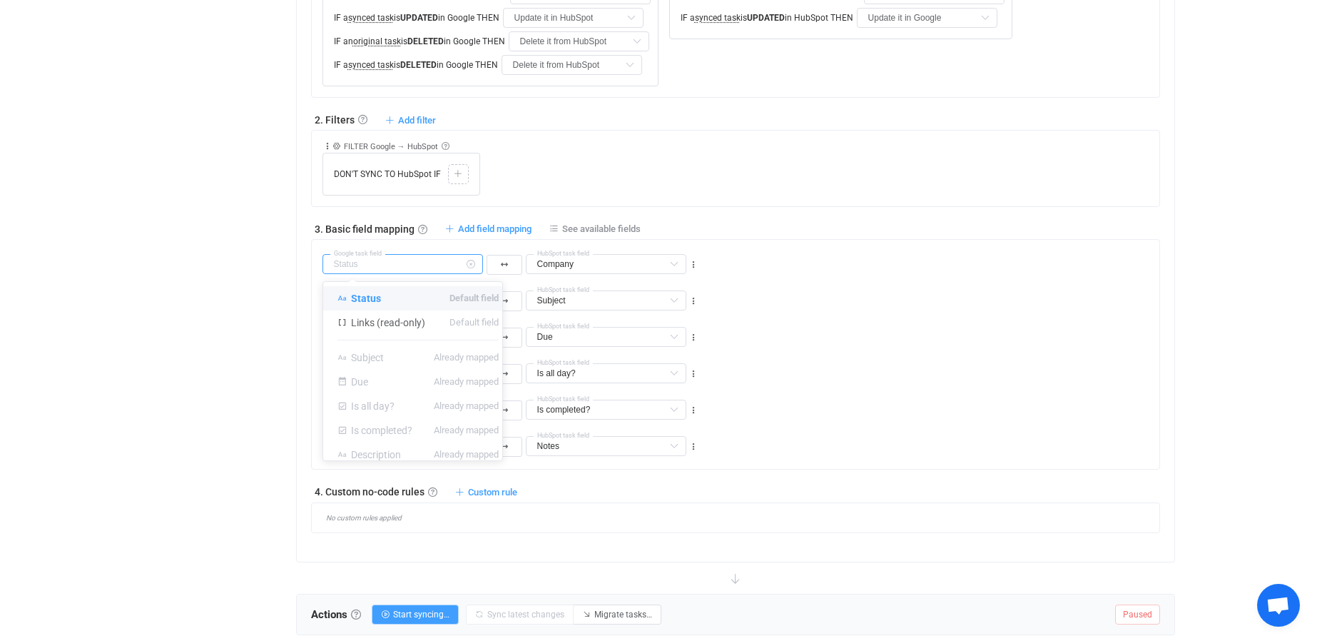
click at [418, 264] on input "text" at bounding box center [402, 264] width 160 height 20
type input "Status"
click at [608, 228] on span "See available fields" at bounding box center [601, 228] width 78 height 11
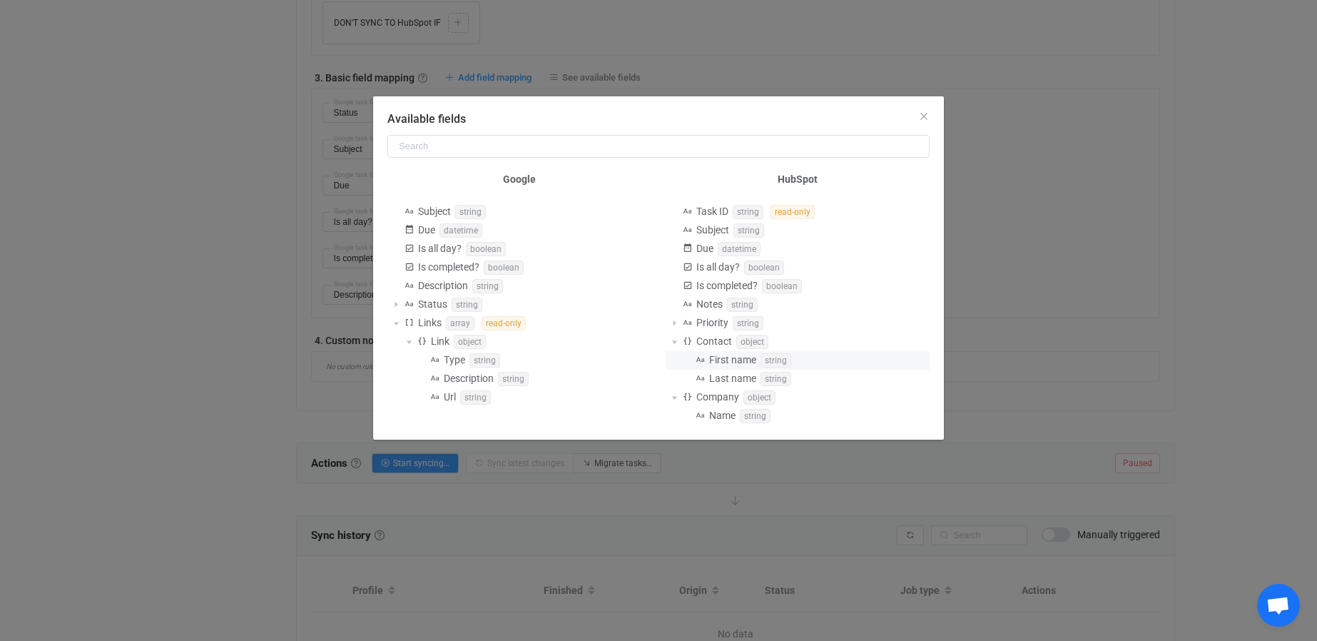
scroll to position [832, 0]
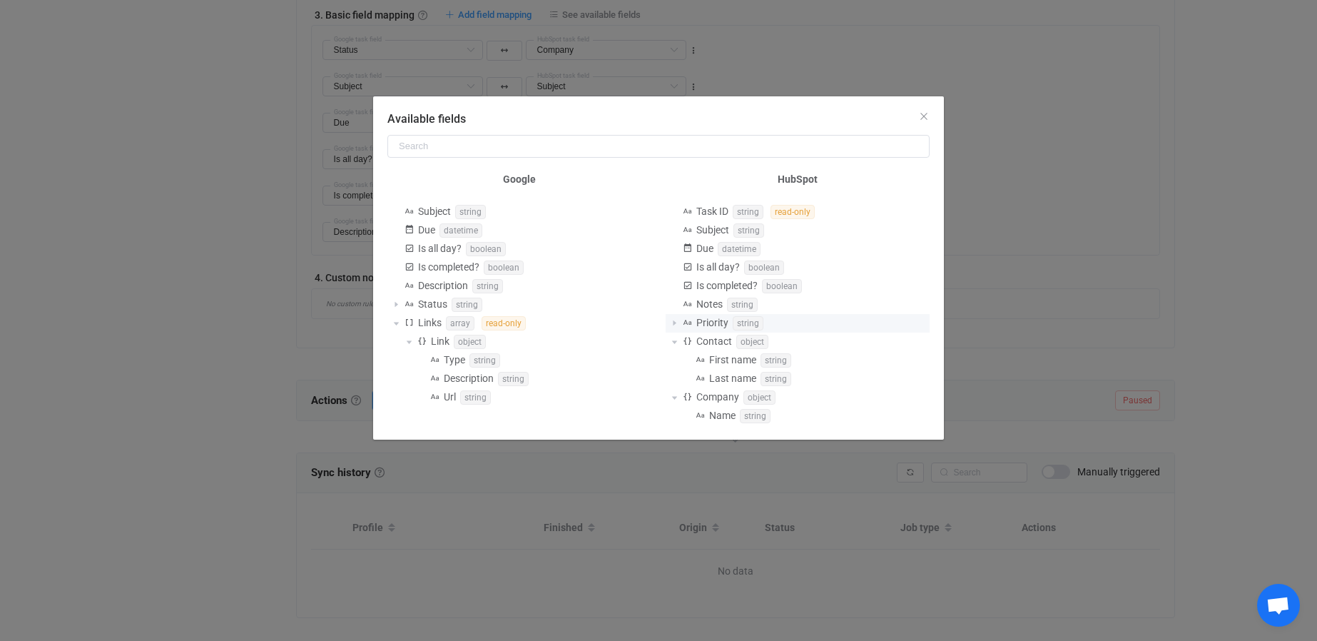
click at [675, 322] on span "Available fields" at bounding box center [673, 323] width 17 height 17
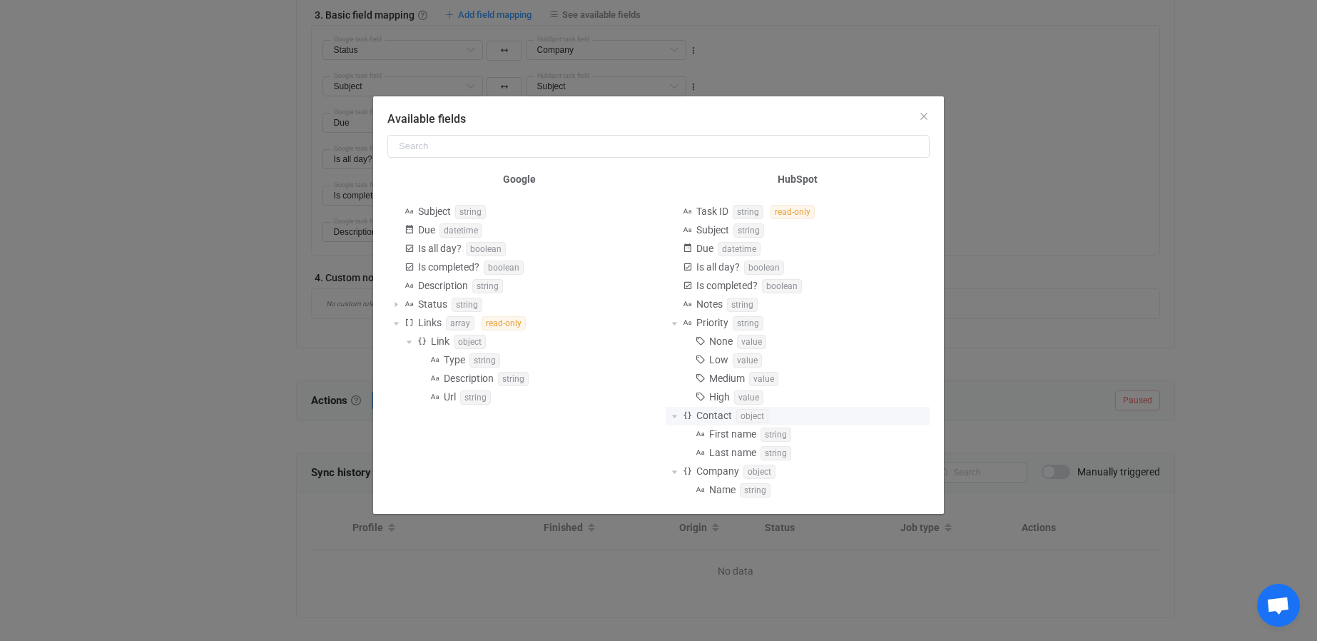
click at [674, 414] on span "Available fields" at bounding box center [673, 415] width 17 height 17
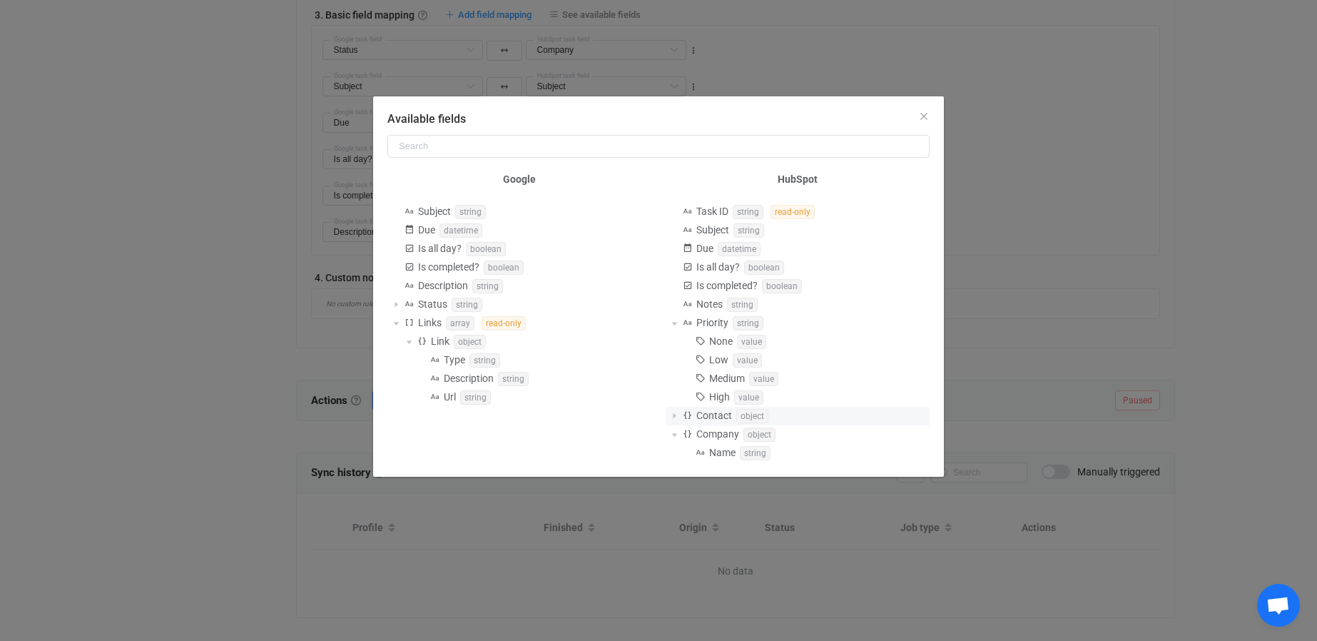
click at [674, 414] on span "Available fields" at bounding box center [673, 415] width 17 height 17
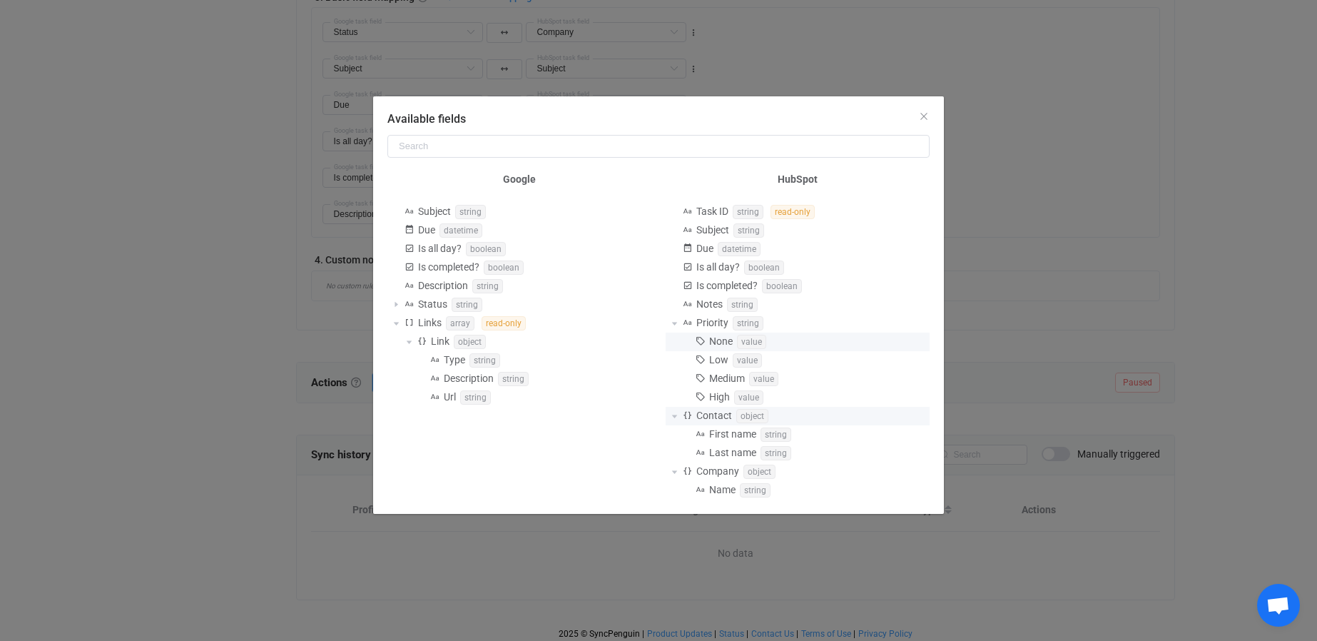
scroll to position [855, 0]
click at [923, 112] on icon "Close" at bounding box center [923, 116] width 11 height 11
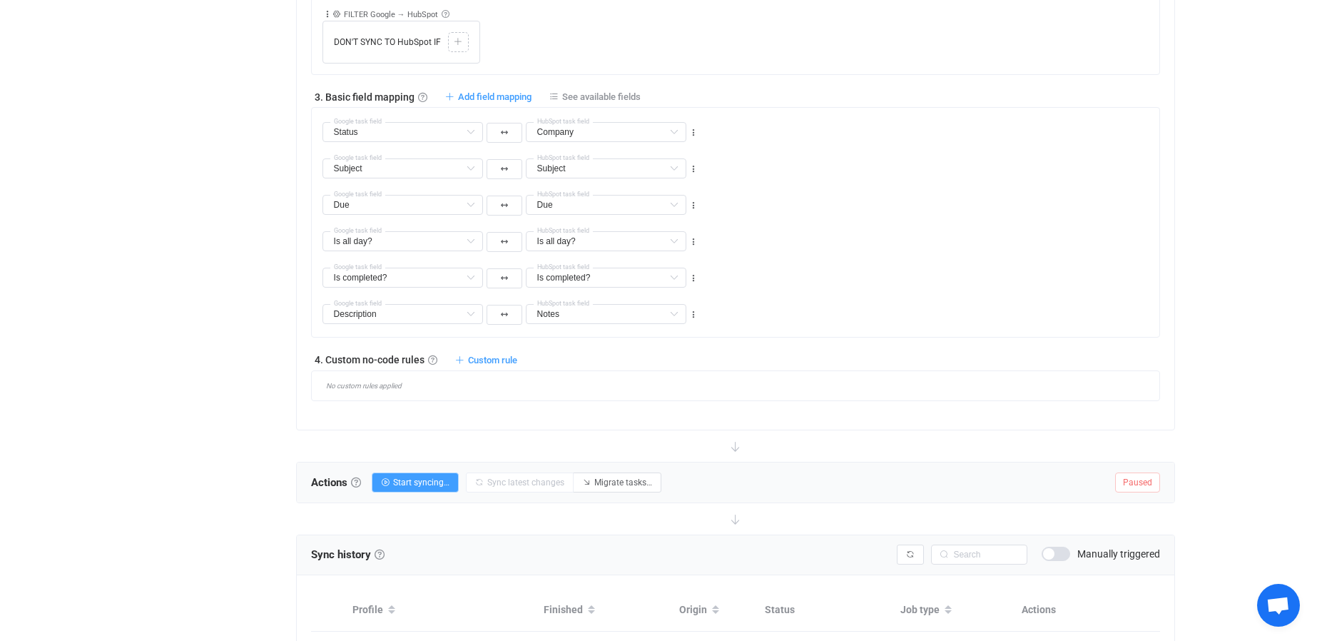
scroll to position [641, 0]
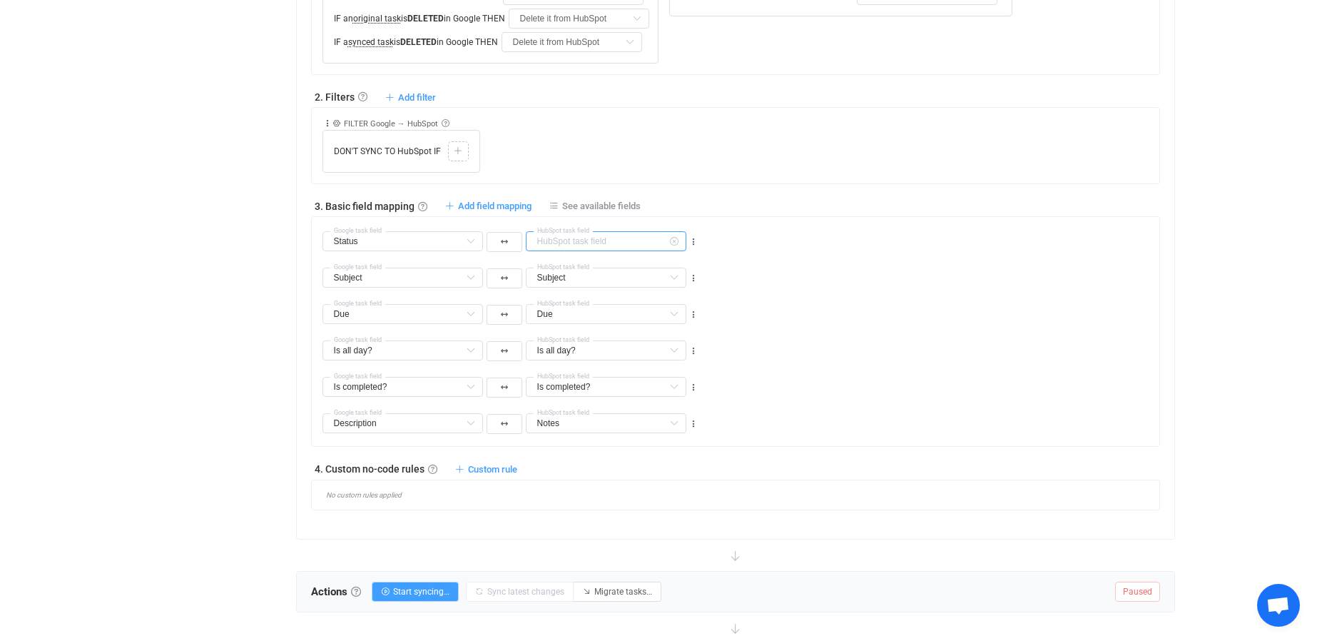
click at [552, 241] on input "text" at bounding box center [606, 241] width 160 height 20
type input "Company"
click at [553, 240] on input "Company" at bounding box center [606, 241] width 160 height 20
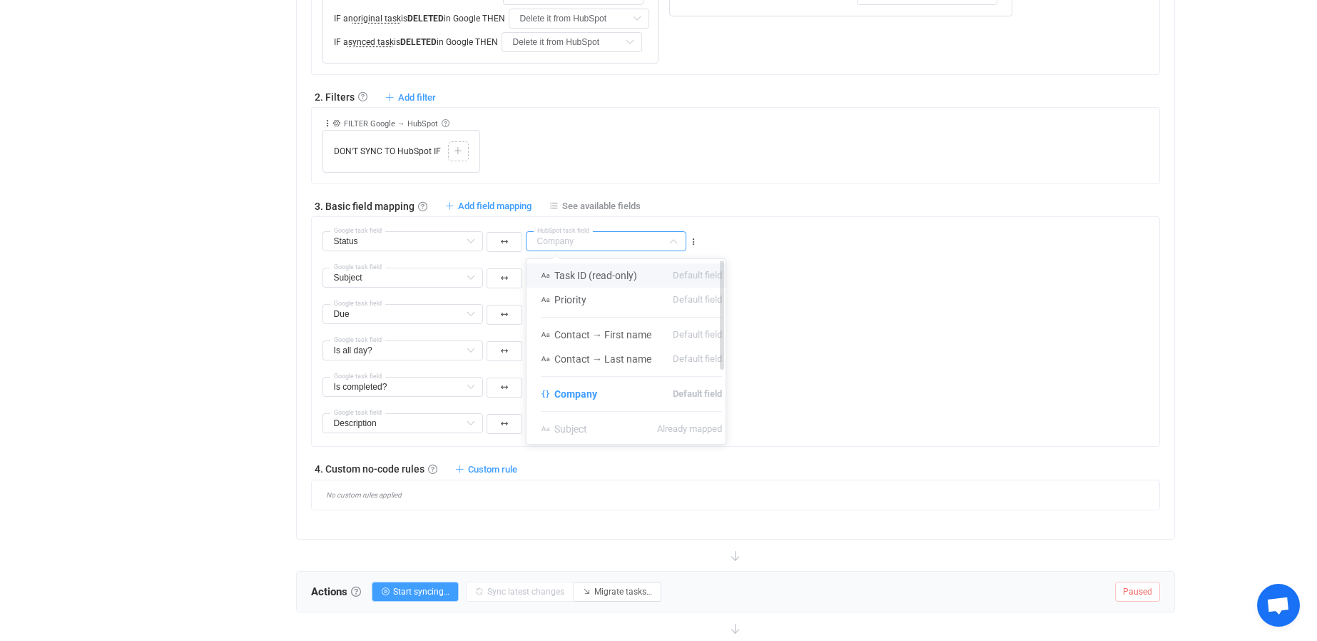
drag, startPoint x: 734, startPoint y: 287, endPoint x: 725, endPoint y: 285, distance: 9.0
click at [725, 285] on div "Task ID (read-only) Default field Priority Default field Contact → First name D…" at bounding box center [625, 351] width 199 height 185
click at [561, 297] on span "Priority" at bounding box center [570, 299] width 32 height 11
type input "Priority"
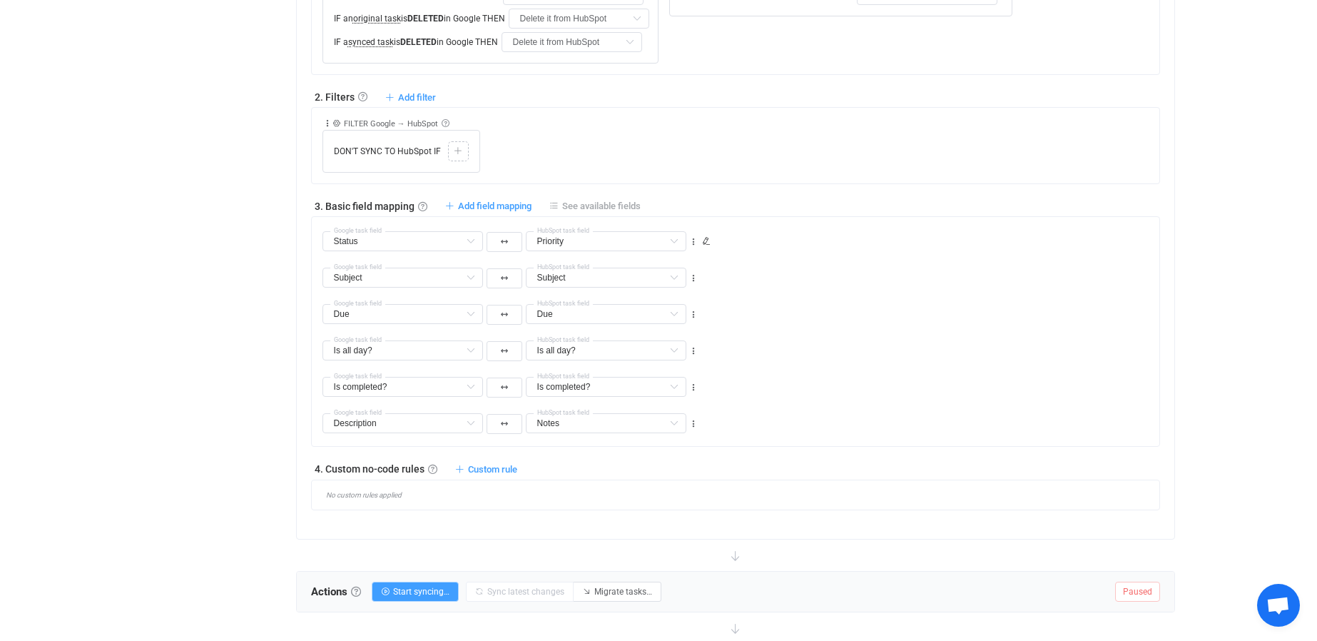
click at [566, 202] on span "See available fields" at bounding box center [601, 205] width 78 height 11
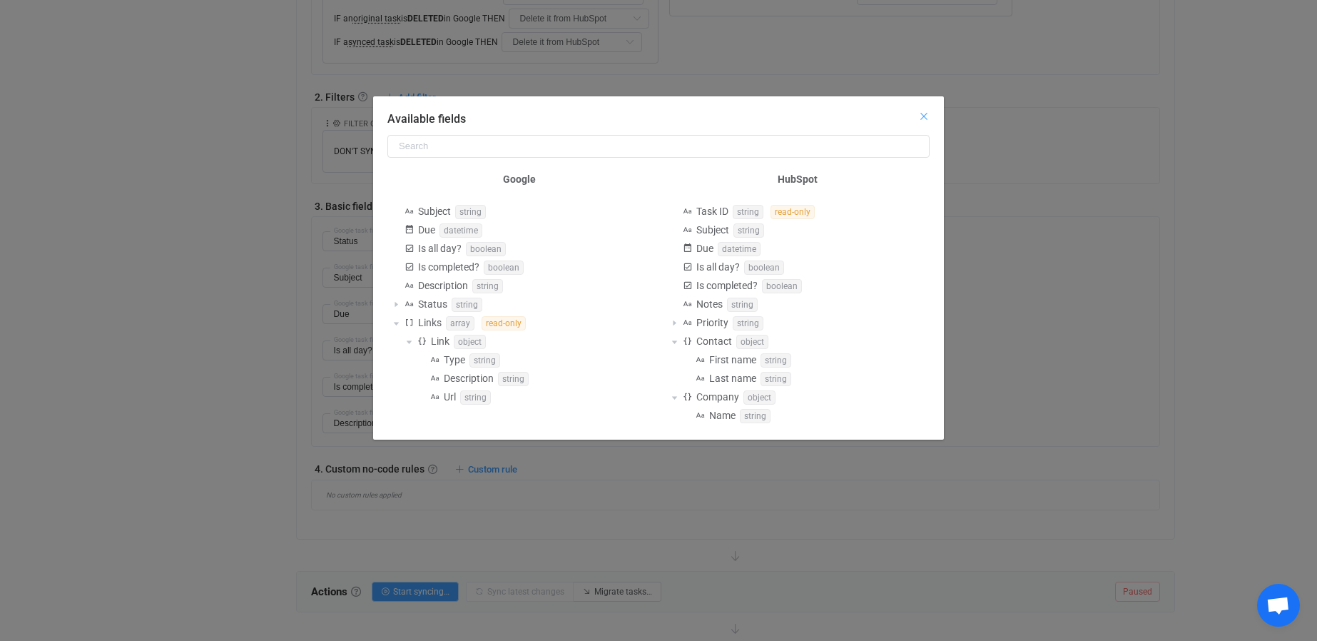
click at [922, 116] on icon "Close" at bounding box center [923, 116] width 11 height 11
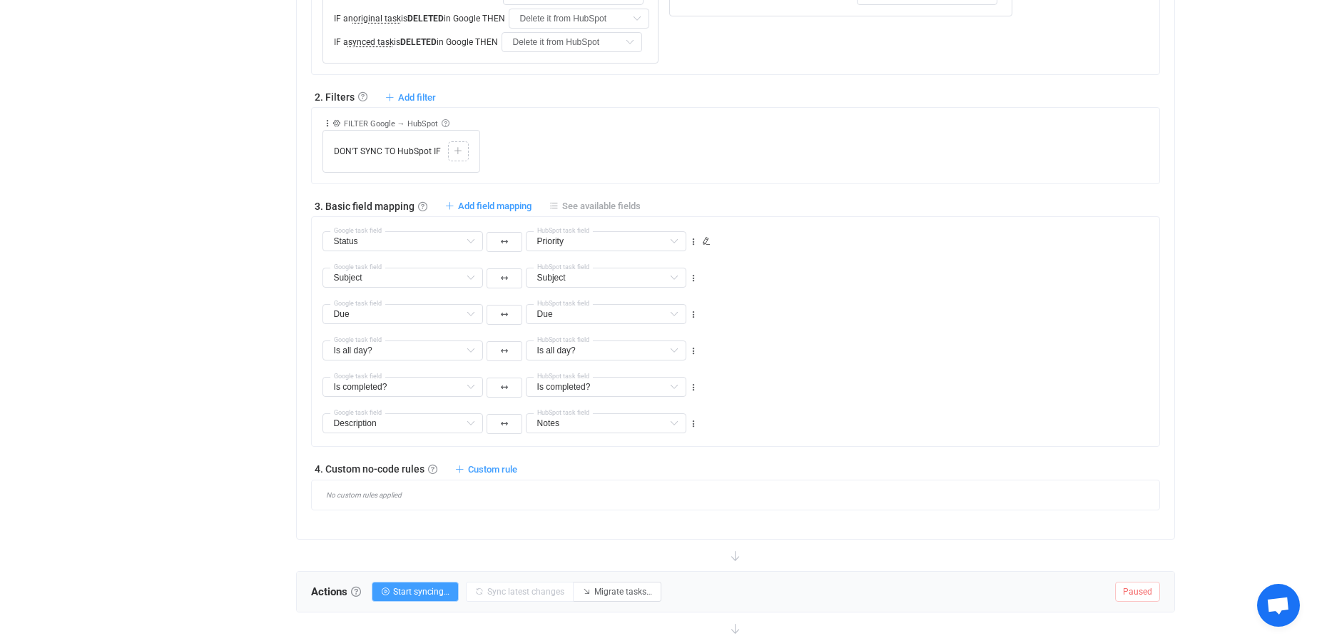
click at [581, 202] on span "See available fields" at bounding box center [601, 205] width 78 height 11
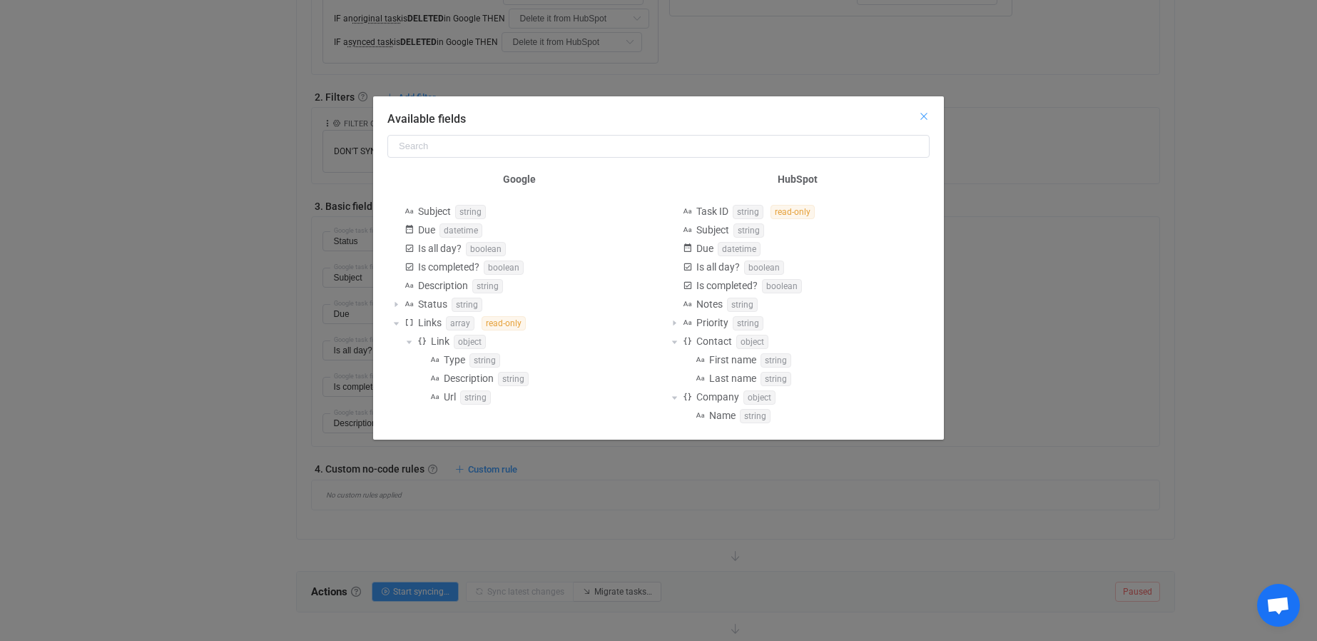
click at [923, 116] on icon "Close" at bounding box center [923, 116] width 11 height 11
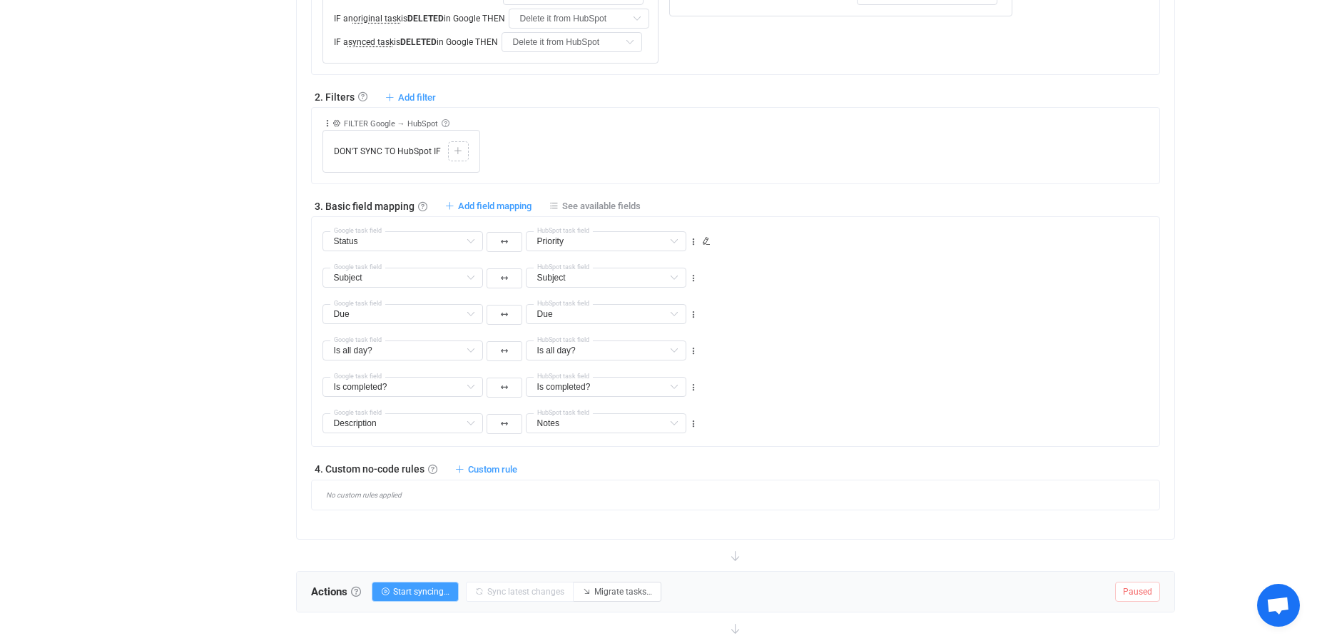
click at [360, 494] on div "No custom rules applied" at bounding box center [740, 495] width 837 height 8
click at [489, 464] on span "Custom rule" at bounding box center [492, 469] width 49 height 11
click at [369, 501] on li "Custom rule when syncing task Google → HubSpot …" at bounding box center [384, 502] width 262 height 26
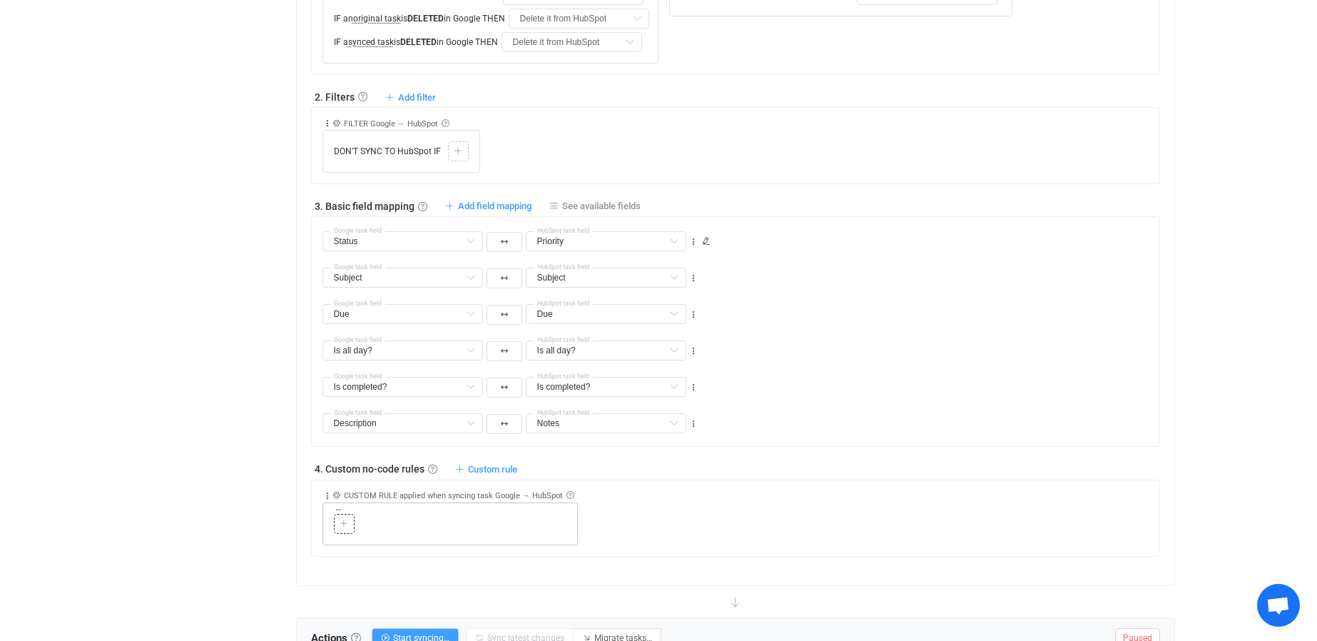
click at [349, 521] on div at bounding box center [344, 523] width 14 height 13
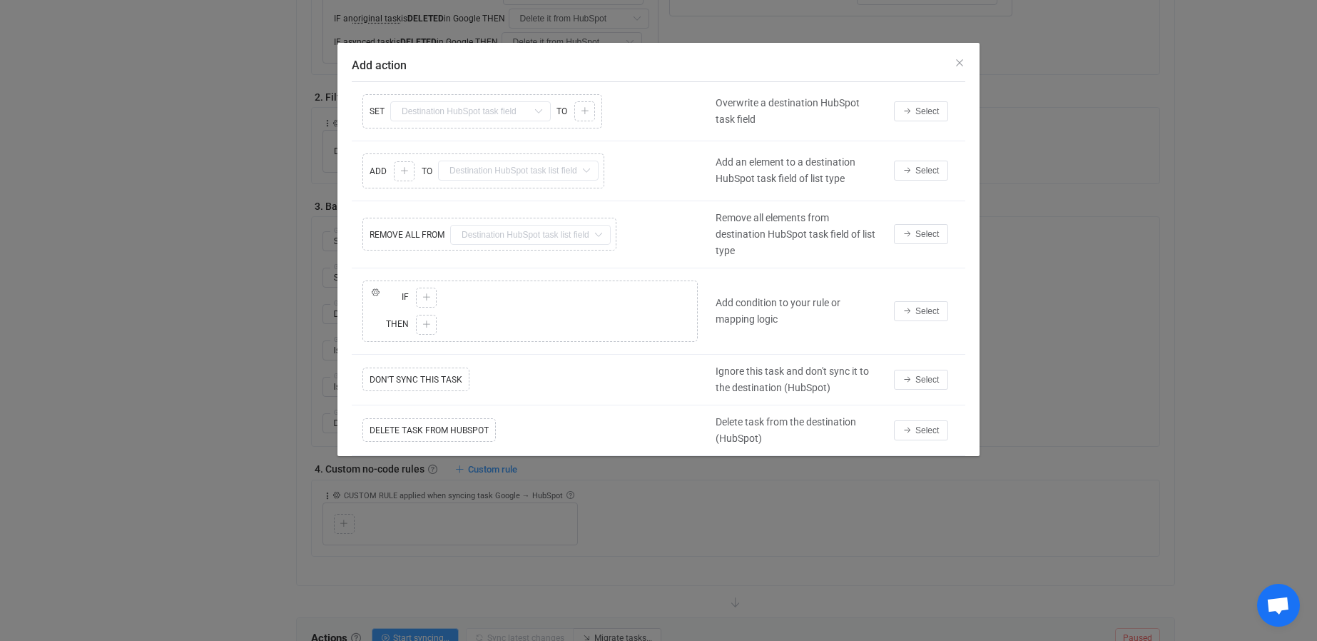
click at [449, 113] on div "Copy Cut Replace SET Subject Default field Due Default field Is all day? Defaul…" at bounding box center [530, 111] width 357 height 41
click at [961, 63] on icon "Close" at bounding box center [959, 62] width 11 height 11
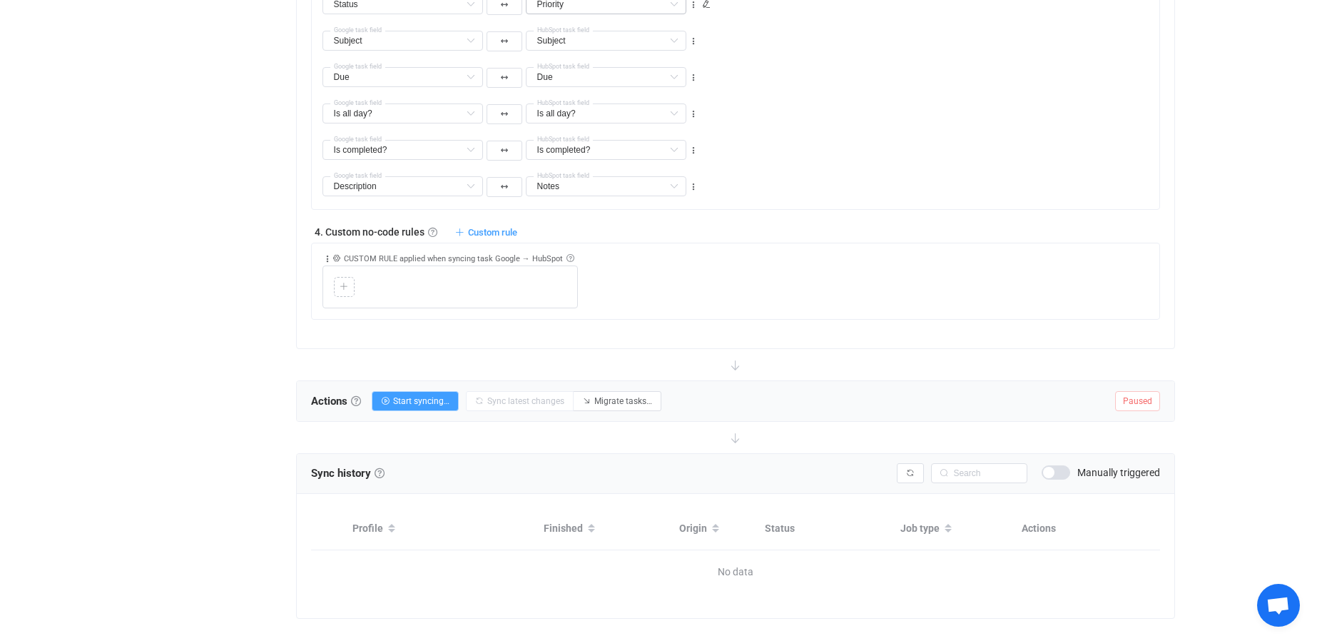
scroll to position [900, 0]
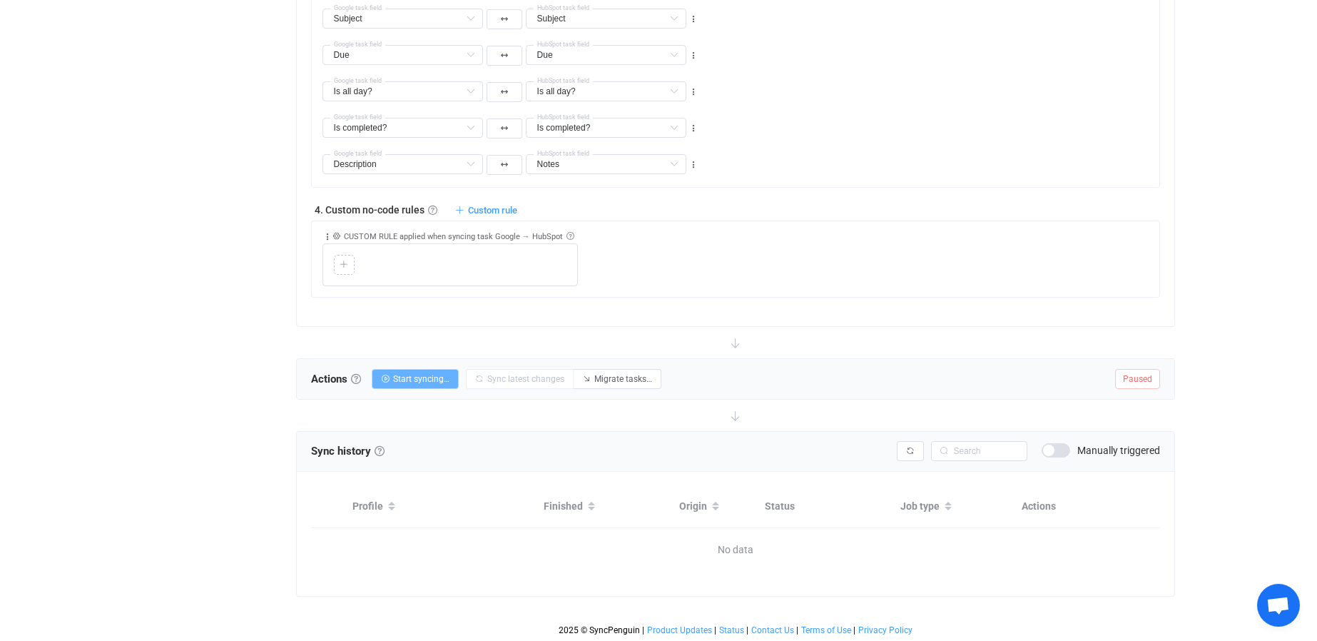
click at [430, 381] on span "Start syncing…" at bounding box center [421, 379] width 56 height 10
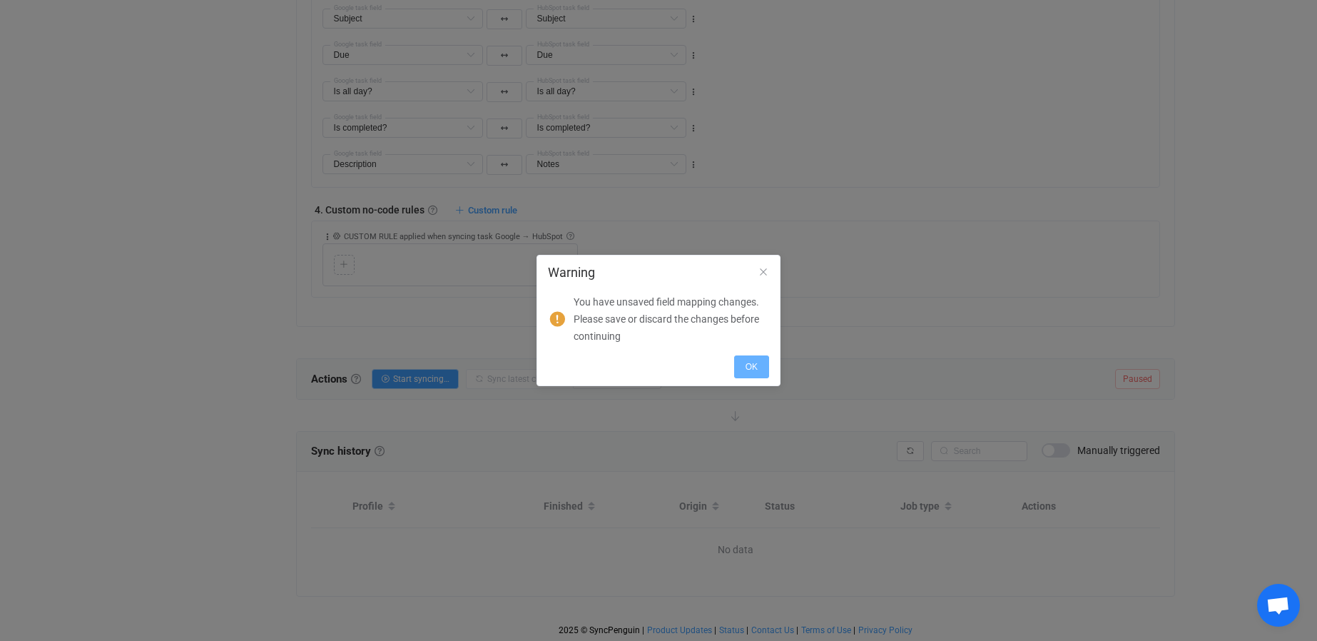
click at [748, 365] on span "OK" at bounding box center [751, 367] width 12 height 10
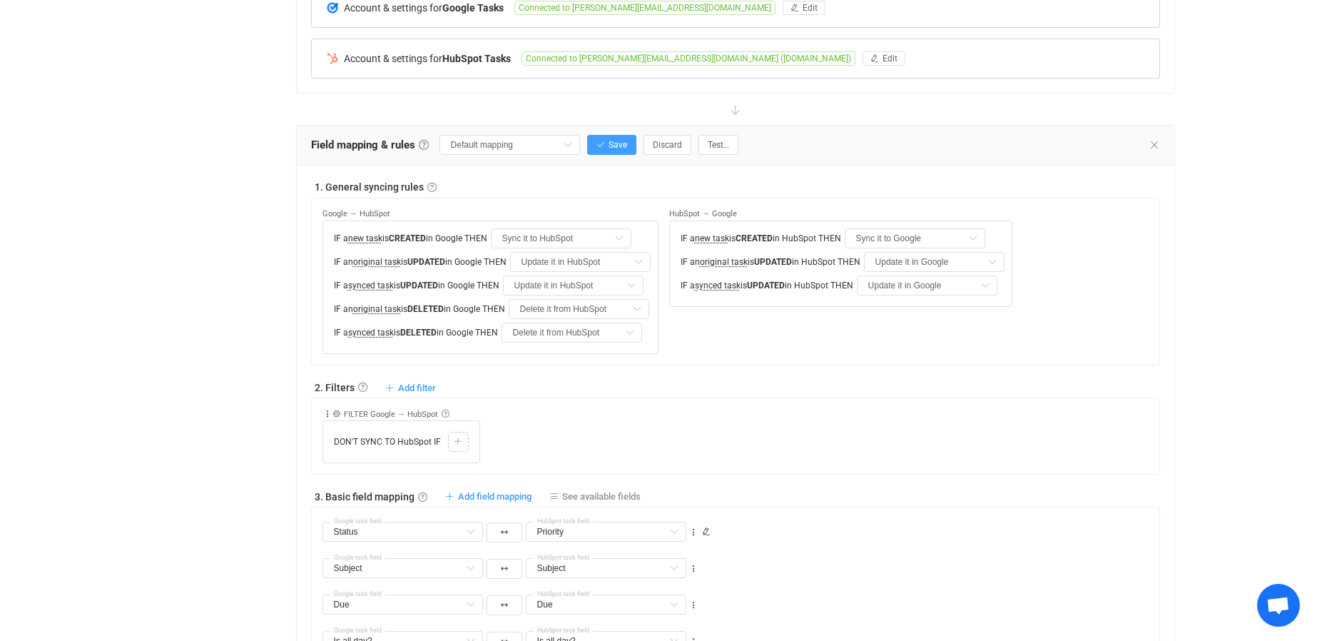
scroll to position [330, 0]
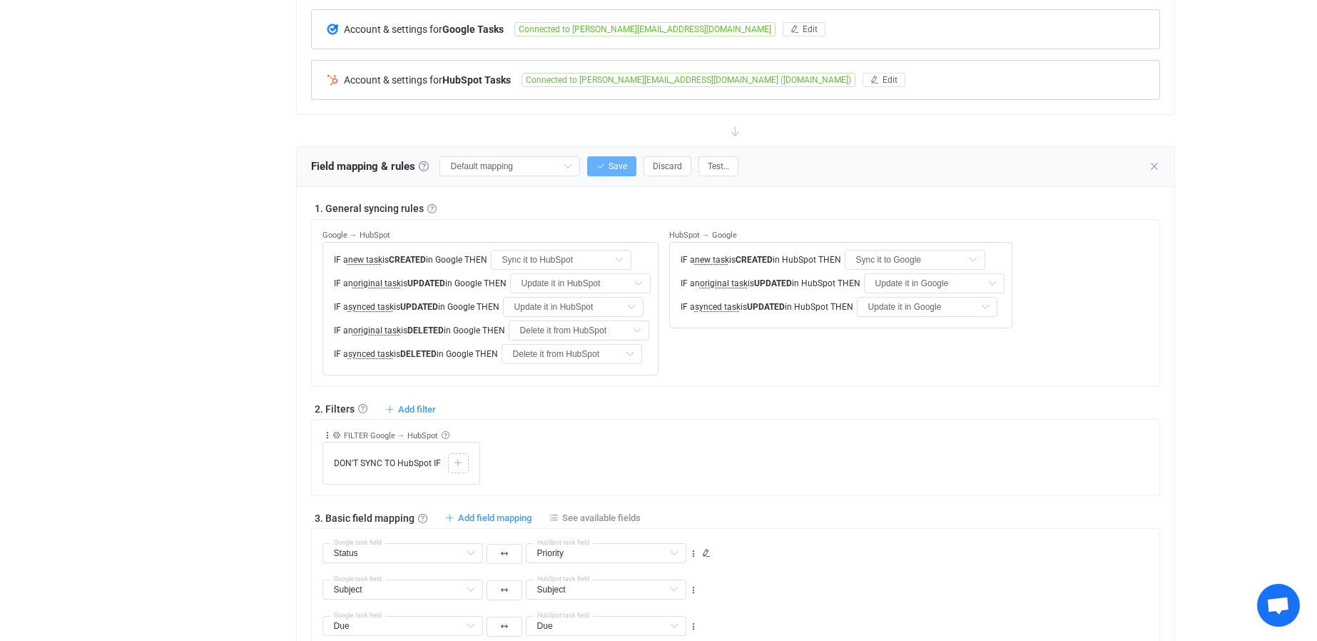
click at [616, 164] on span "Save" at bounding box center [617, 166] width 19 height 10
type input "My custom field mapping"
click at [753, 161] on span "Test…" at bounding box center [752, 166] width 21 height 10
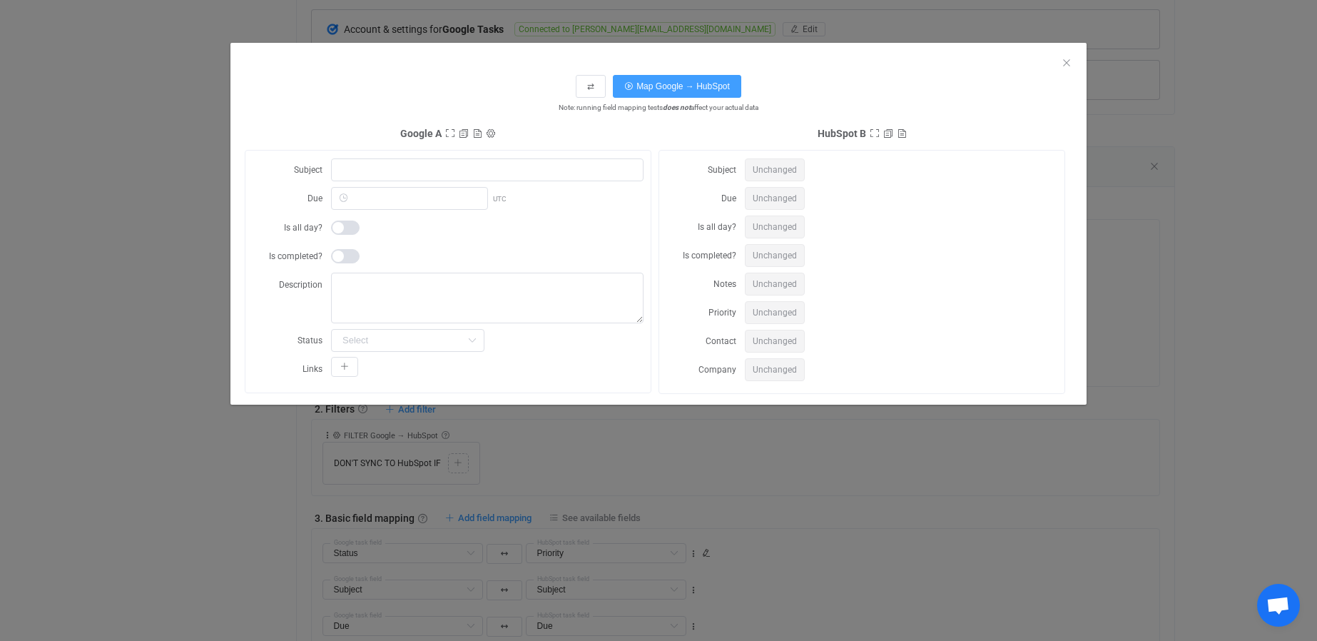
click at [1066, 56] on div "dialog" at bounding box center [658, 53] width 856 height 21
click at [1067, 59] on icon "Close" at bounding box center [1066, 62] width 11 height 11
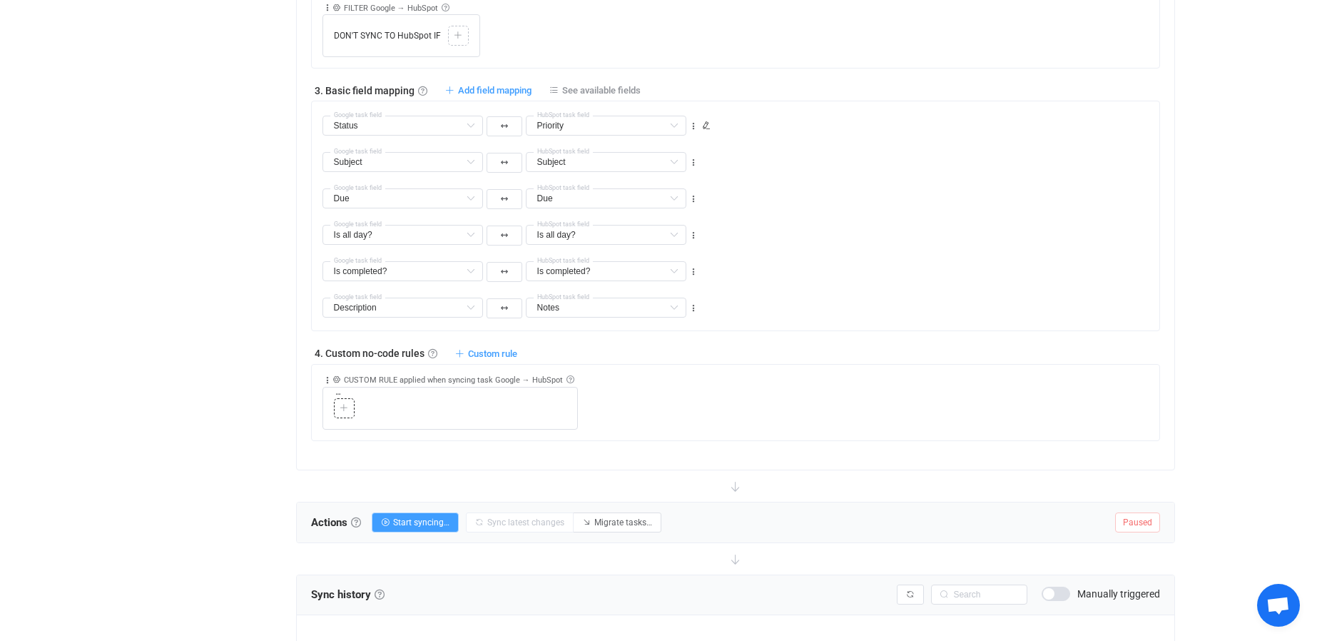
scroll to position [758, 0]
click at [551, 305] on input "text" at bounding box center [606, 307] width 160 height 20
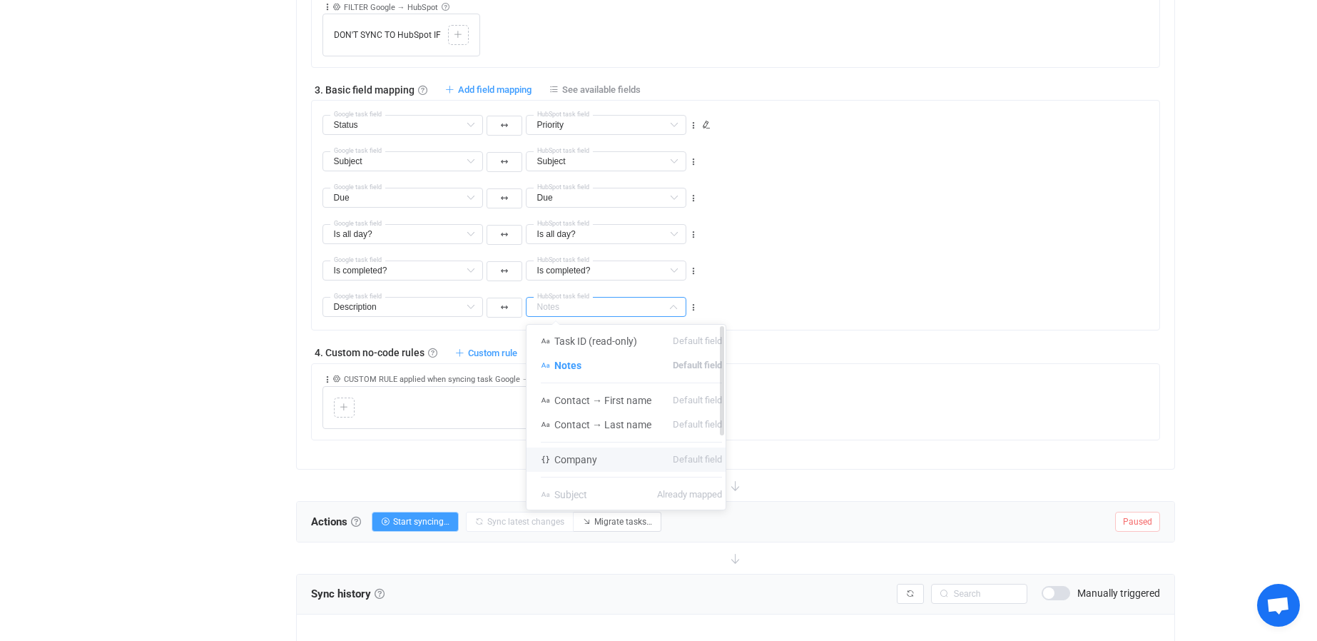
click at [563, 457] on span "Company" at bounding box center [575, 459] width 43 height 11
type input "Company"
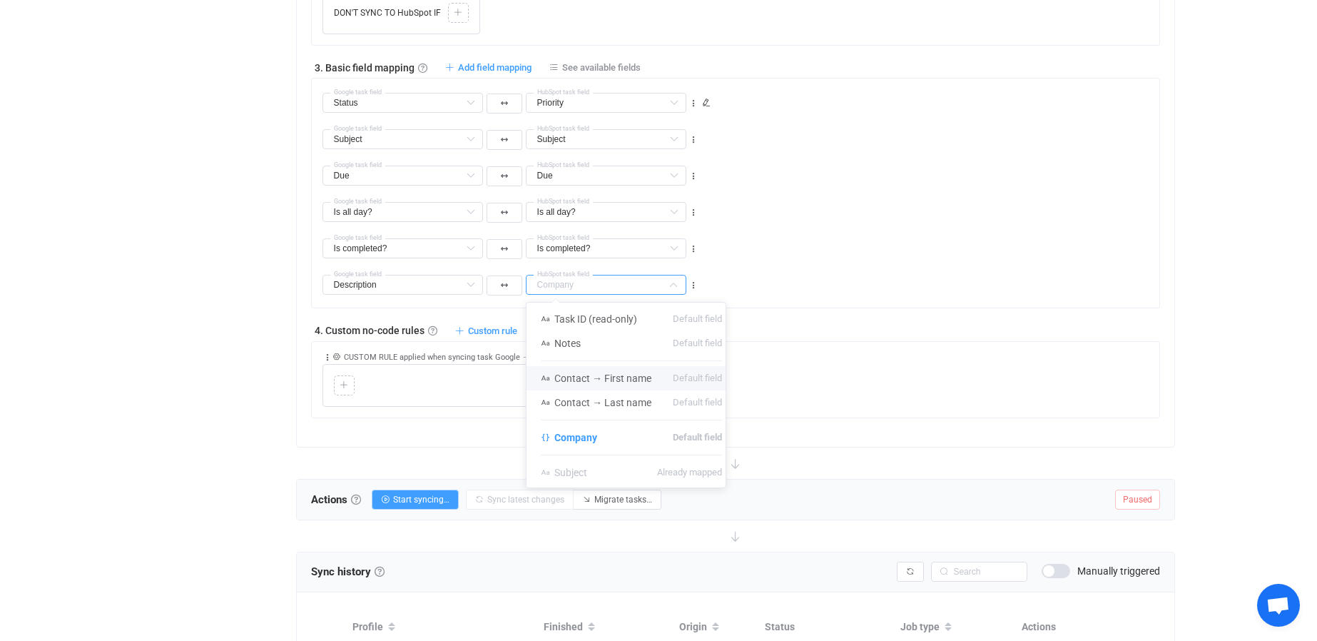
scroll to position [686, 0]
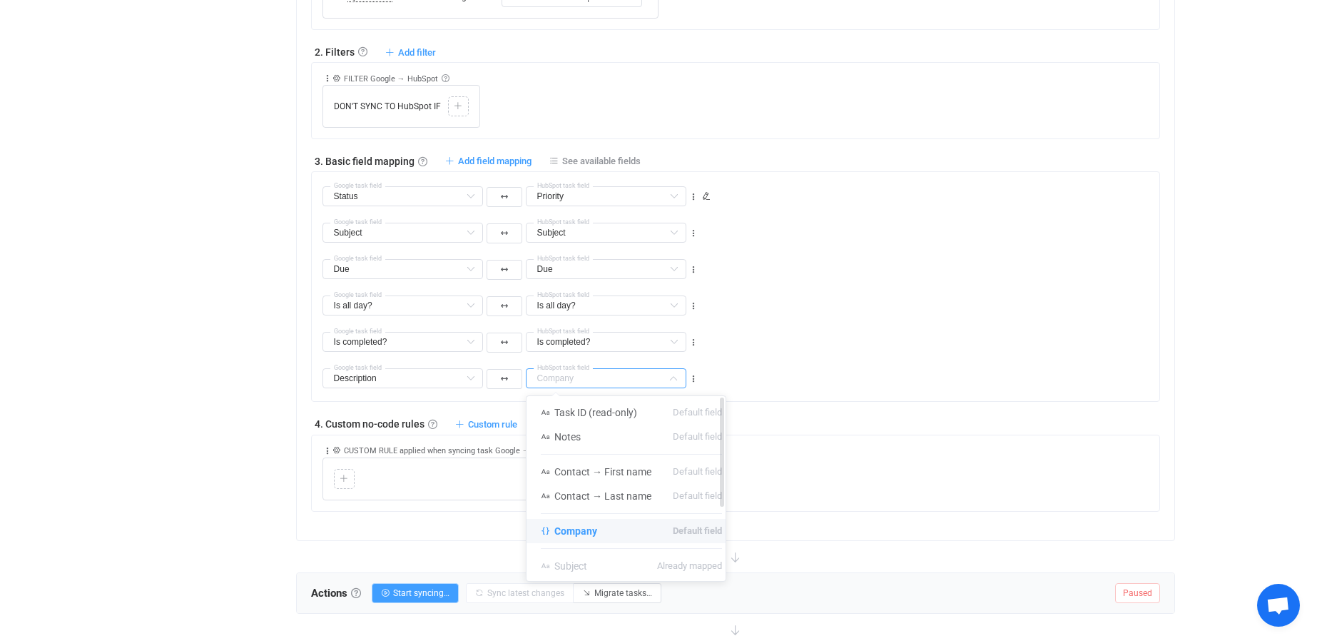
click at [578, 529] on span "Company" at bounding box center [575, 530] width 43 height 11
type input "Company"
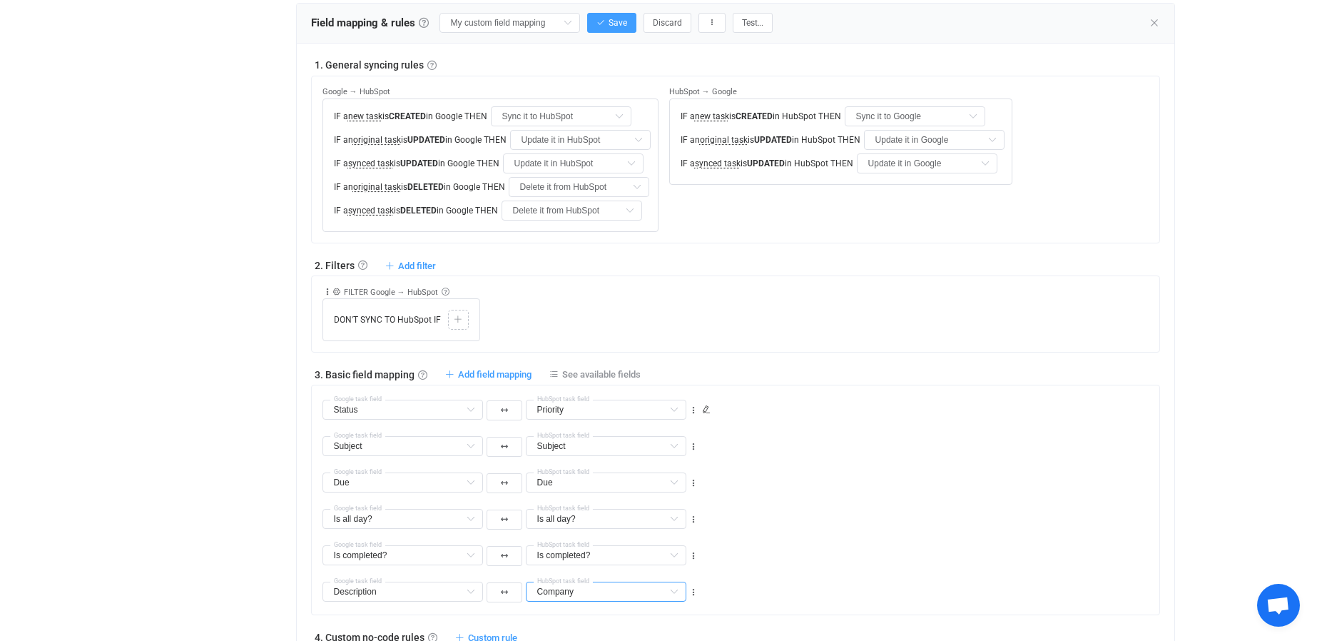
scroll to position [472, 0]
click at [608, 19] on button "Save" at bounding box center [611, 24] width 49 height 20
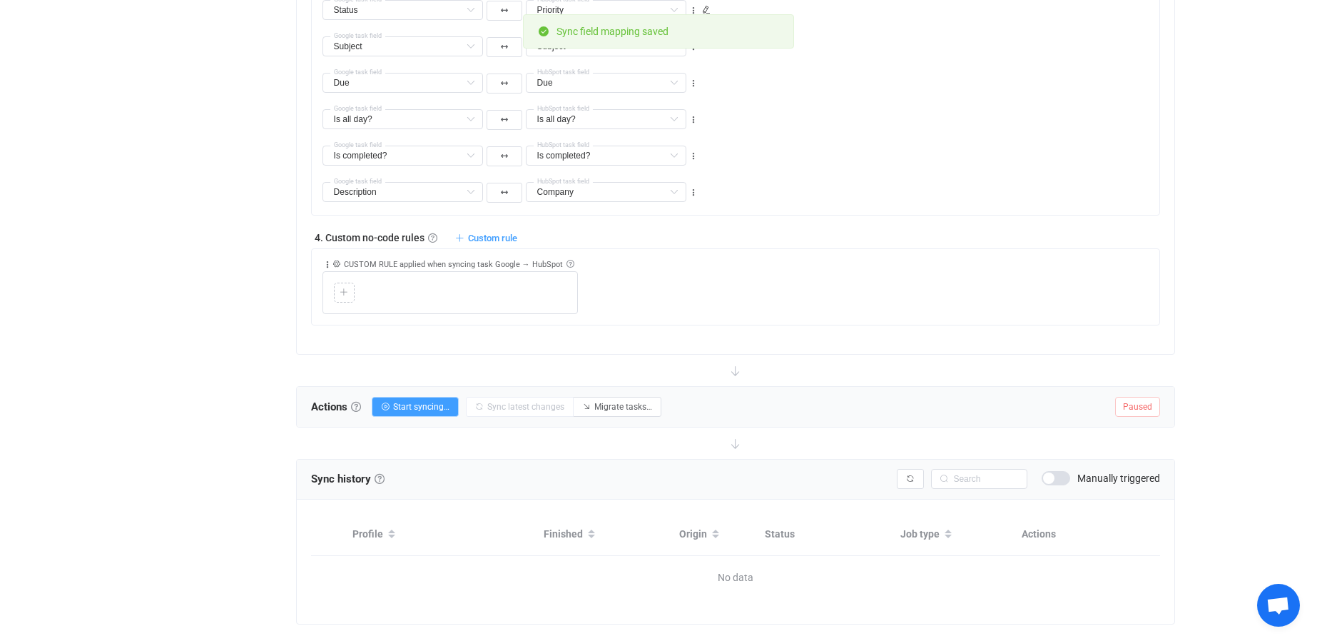
scroll to position [900, 0]
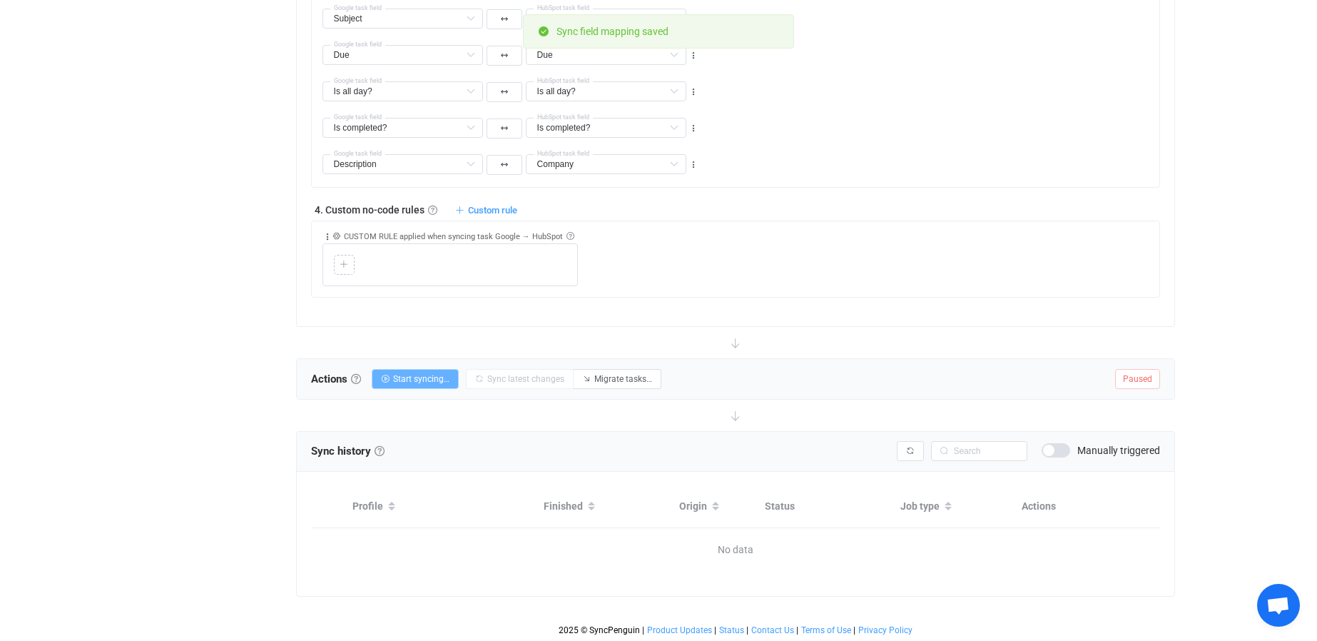
click at [440, 379] on span "Start syncing…" at bounding box center [421, 379] width 56 height 10
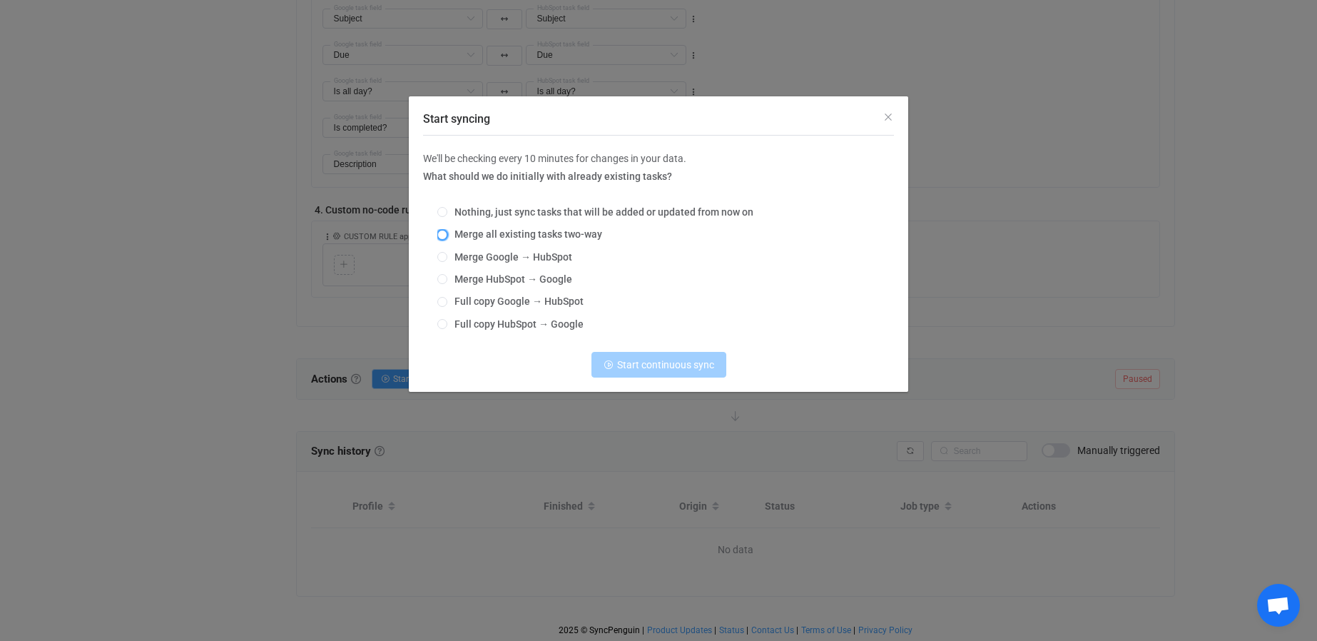
click at [444, 236] on span "Start syncing" at bounding box center [442, 235] width 10 height 10
click at [444, 236] on input "Merge all existing tasks two-way" at bounding box center [442, 235] width 10 height 11
radio input "true"
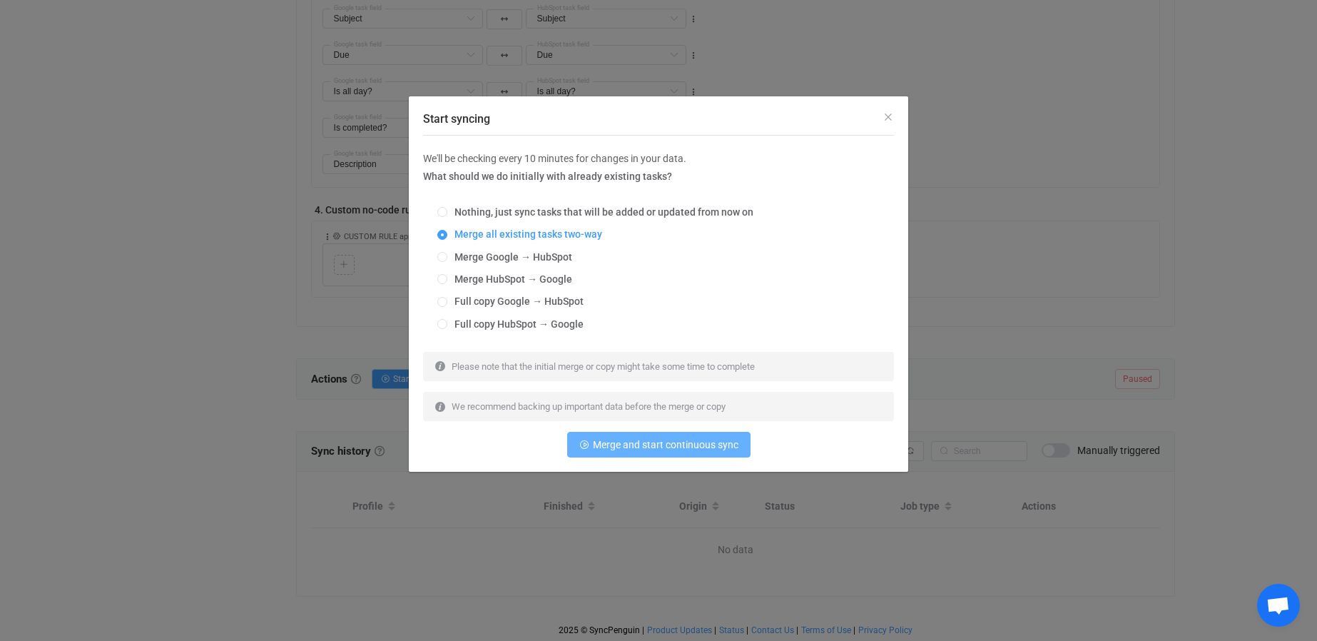
click at [658, 449] on span "Merge and start continuous sync" at bounding box center [666, 444] width 146 height 11
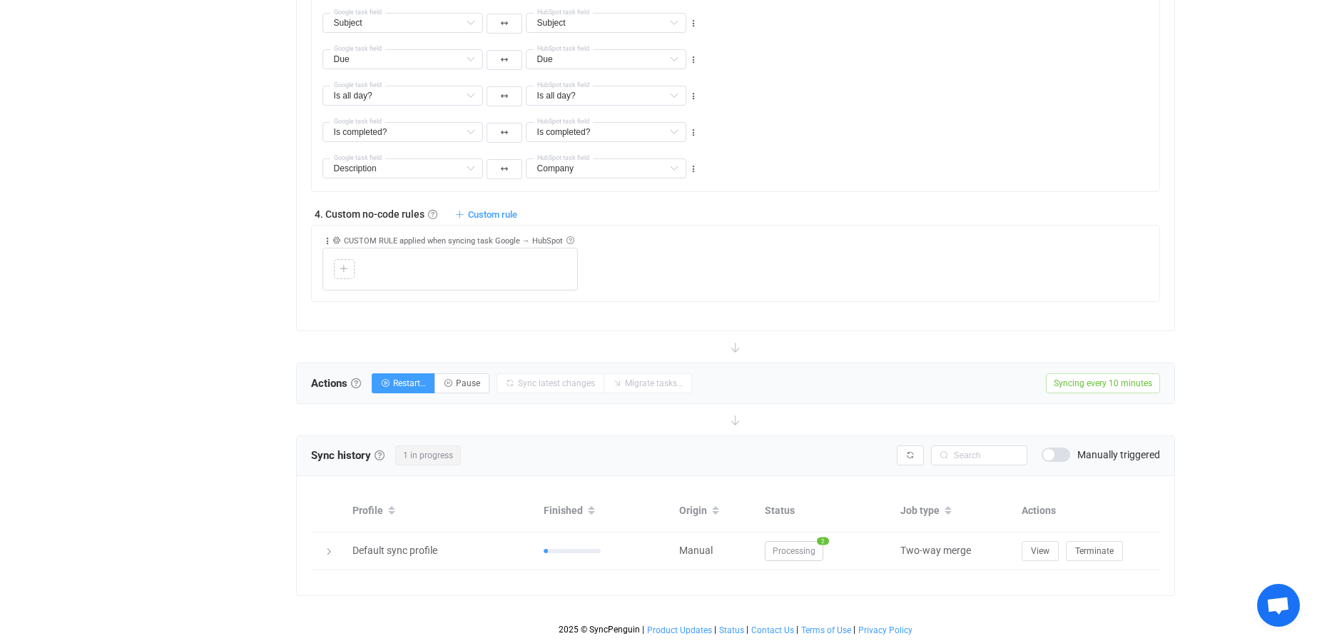
scroll to position [895, 0]
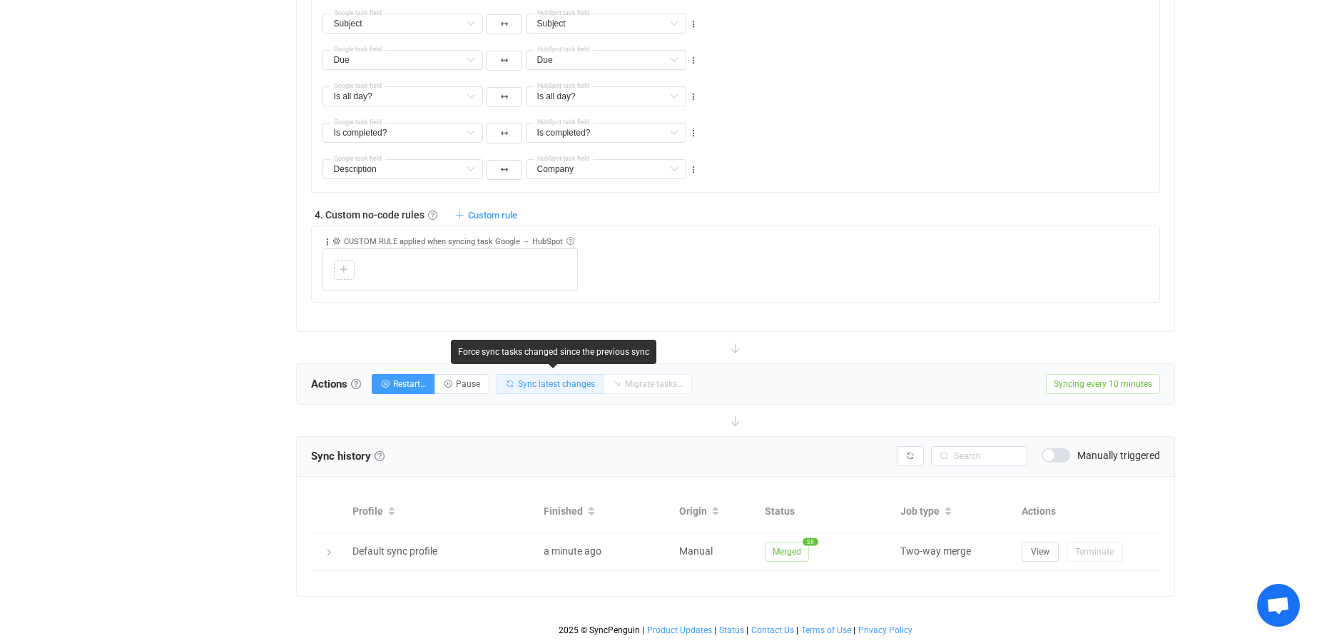
click at [565, 379] on span "Sync latest changes" at bounding box center [556, 384] width 77 height 10
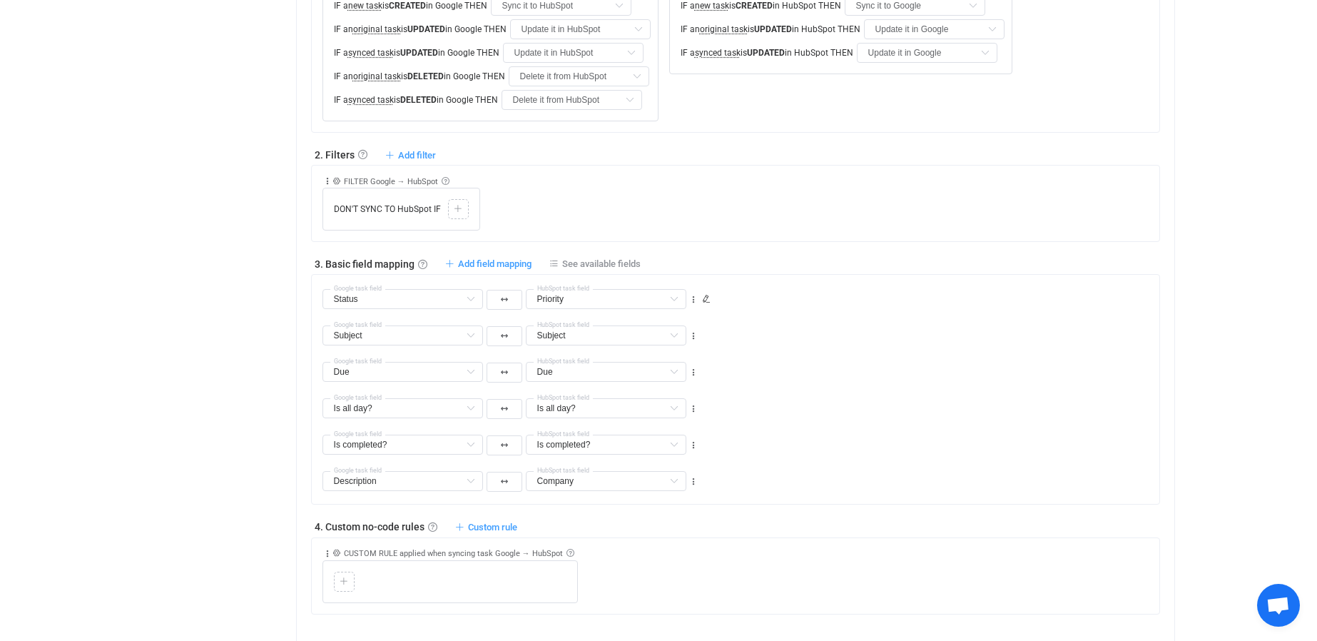
scroll to position [0, 0]
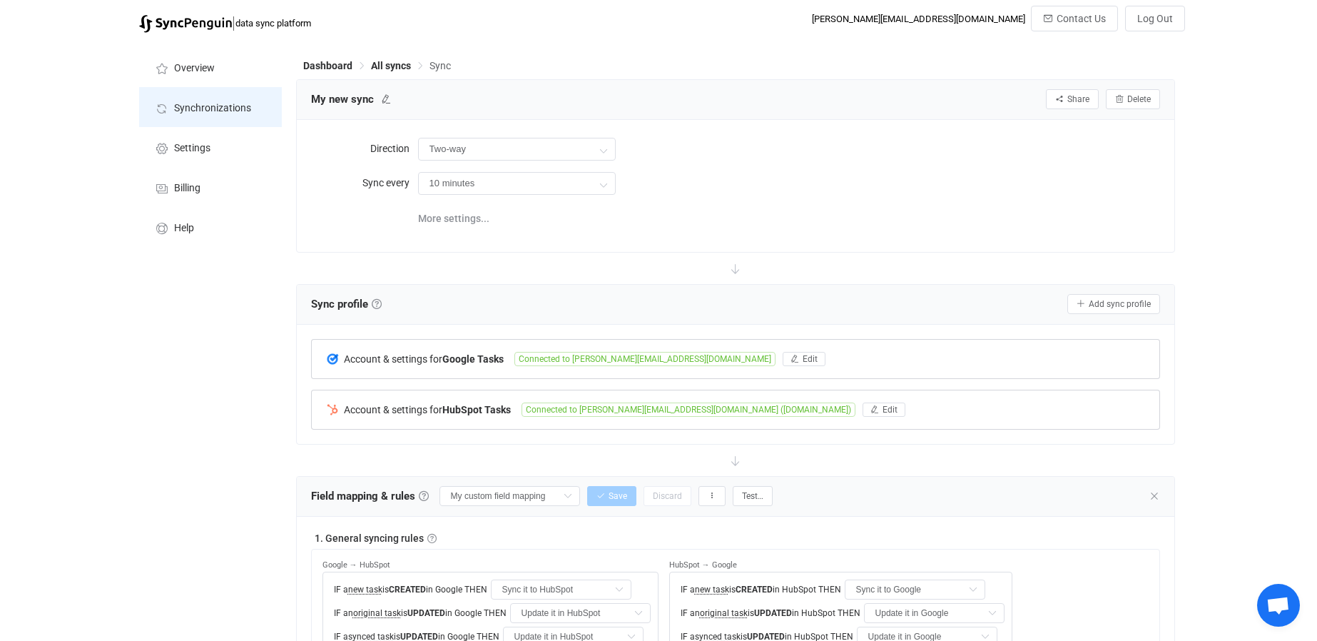
click at [233, 108] on span "Synchronizations" at bounding box center [212, 108] width 77 height 11
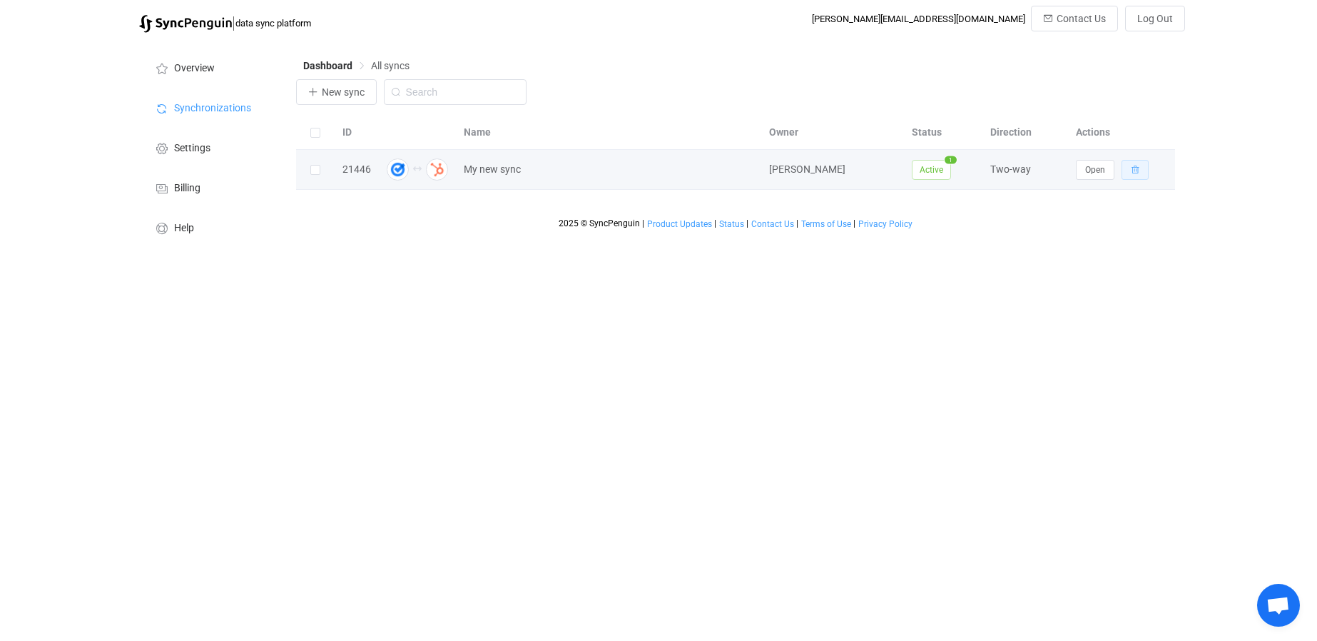
click at [1132, 172] on icon "button" at bounding box center [1135, 169] width 9 height 9
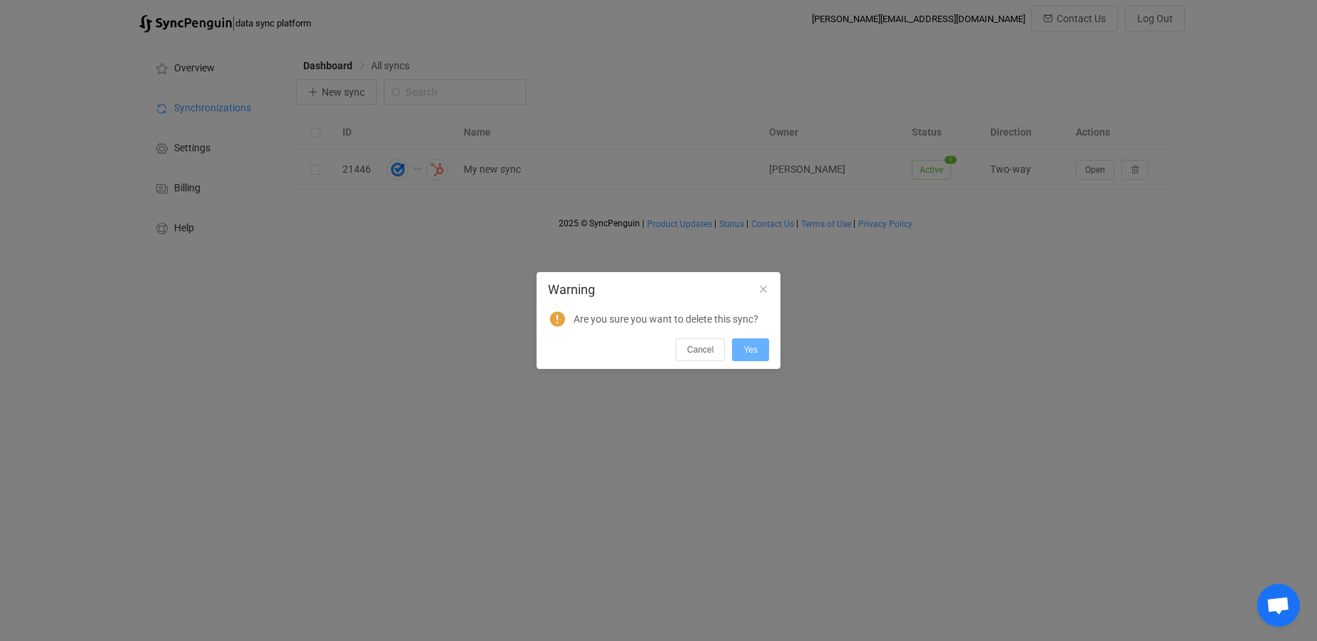
click at [751, 347] on span "Yes" at bounding box center [750, 350] width 14 height 10
